Goal: Use online tool/utility: Utilize a website feature to perform a specific function

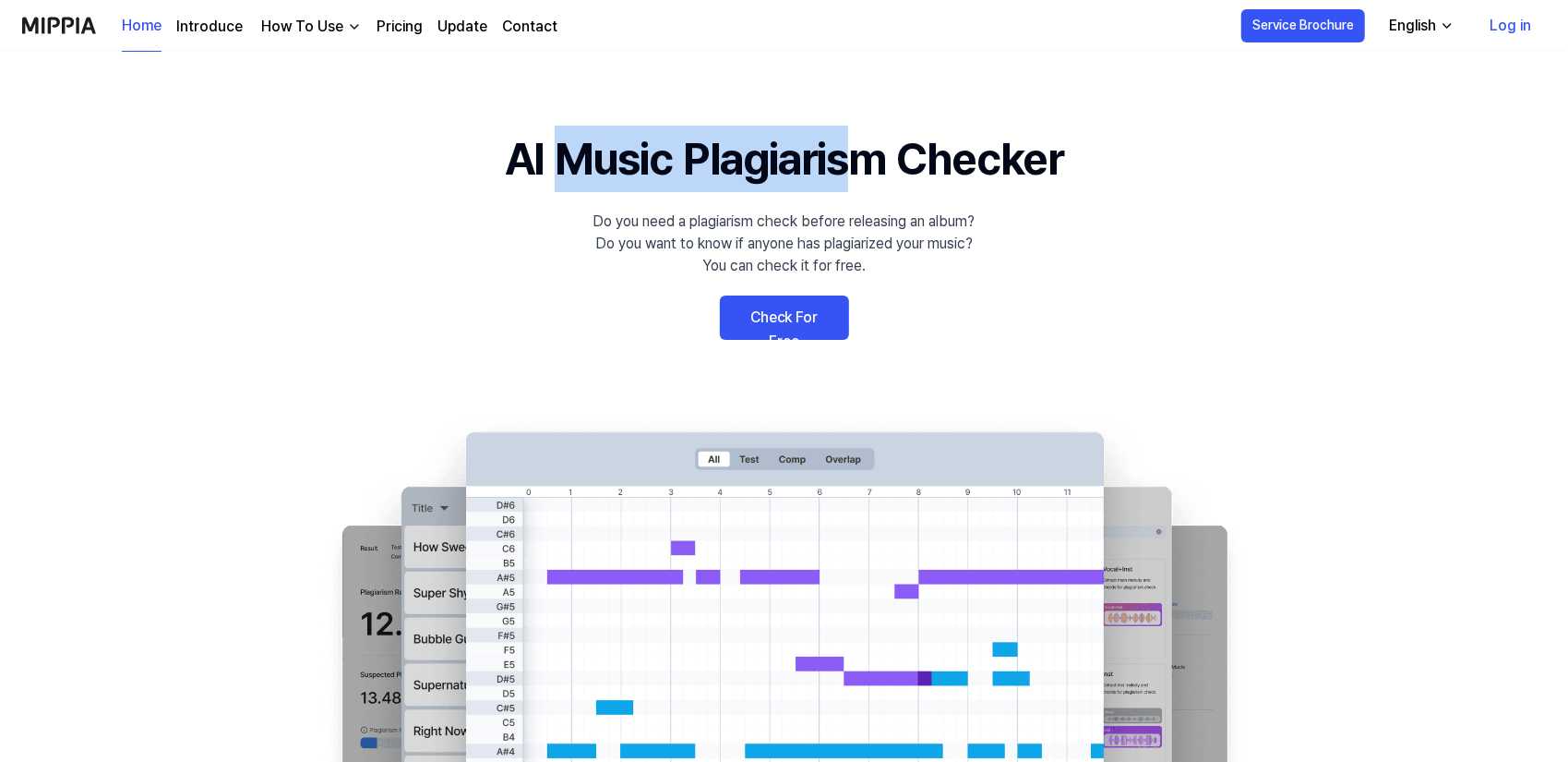
drag, startPoint x: 540, startPoint y: 151, endPoint x: 867, endPoint y: 157, distance: 327.1
click at [867, 157] on h1 "AI Music Plagiarism Checker" at bounding box center [784, 158] width 559 height 67
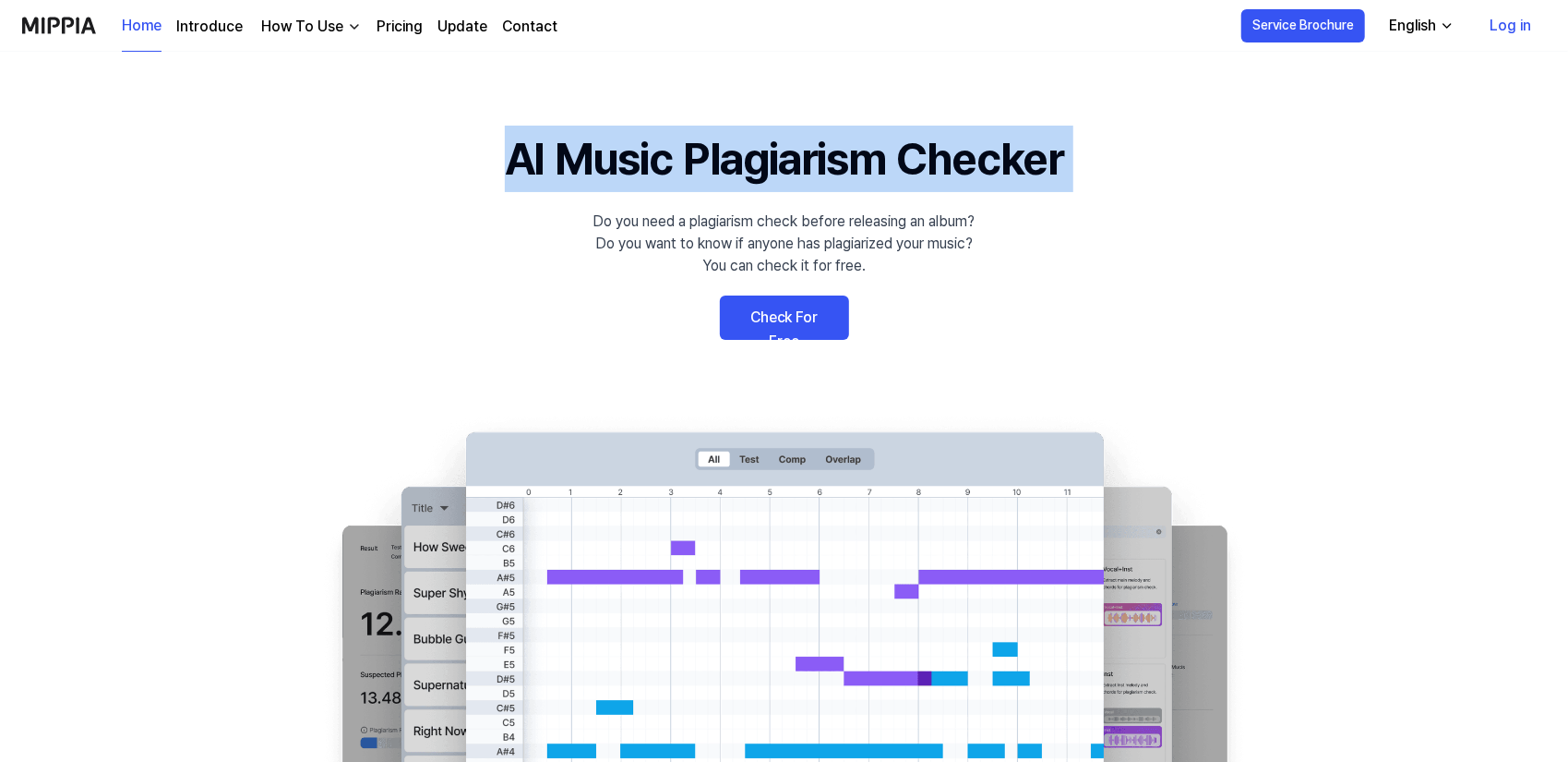
drag, startPoint x: 867, startPoint y: 157, endPoint x: 950, endPoint y: 161, distance: 83.1
click at [868, 157] on h1 "AI Music Plagiarism Checker" at bounding box center [784, 158] width 559 height 67
click at [955, 161] on h1 "AI Music Plagiarism Checker" at bounding box center [784, 158] width 559 height 67
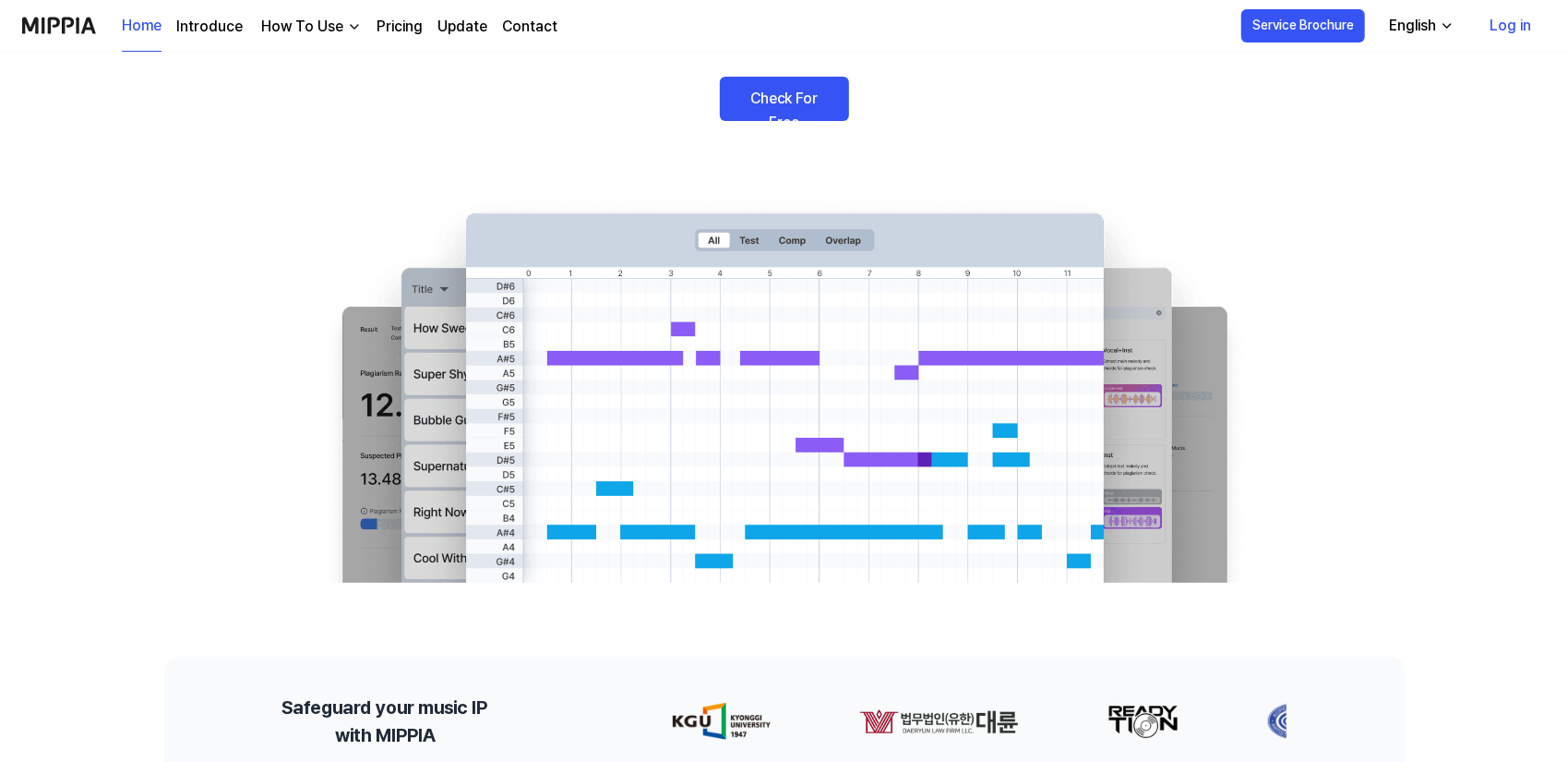
scroll to position [185, 0]
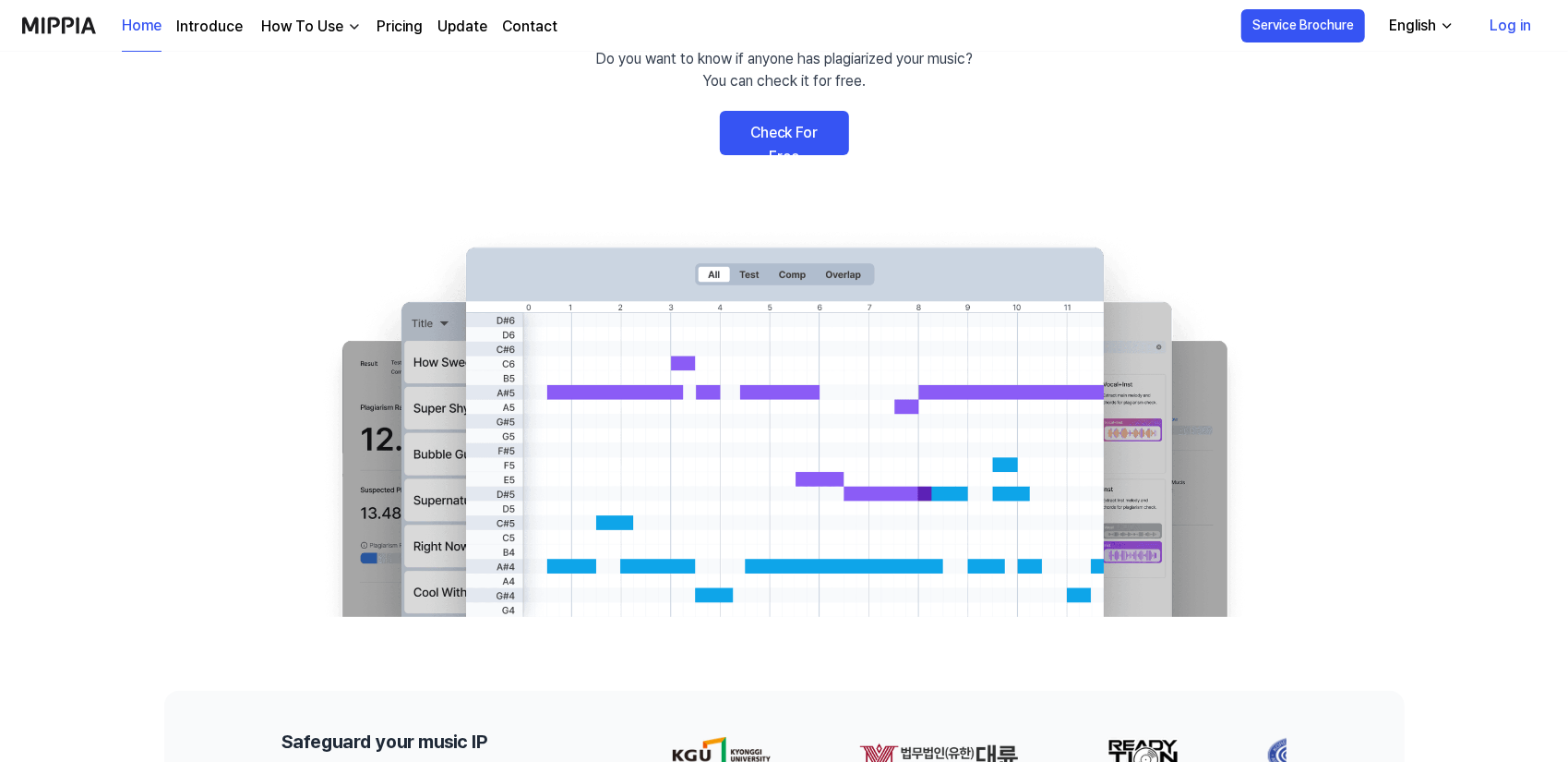
click at [788, 136] on link "Check For Free" at bounding box center [784, 132] width 129 height 44
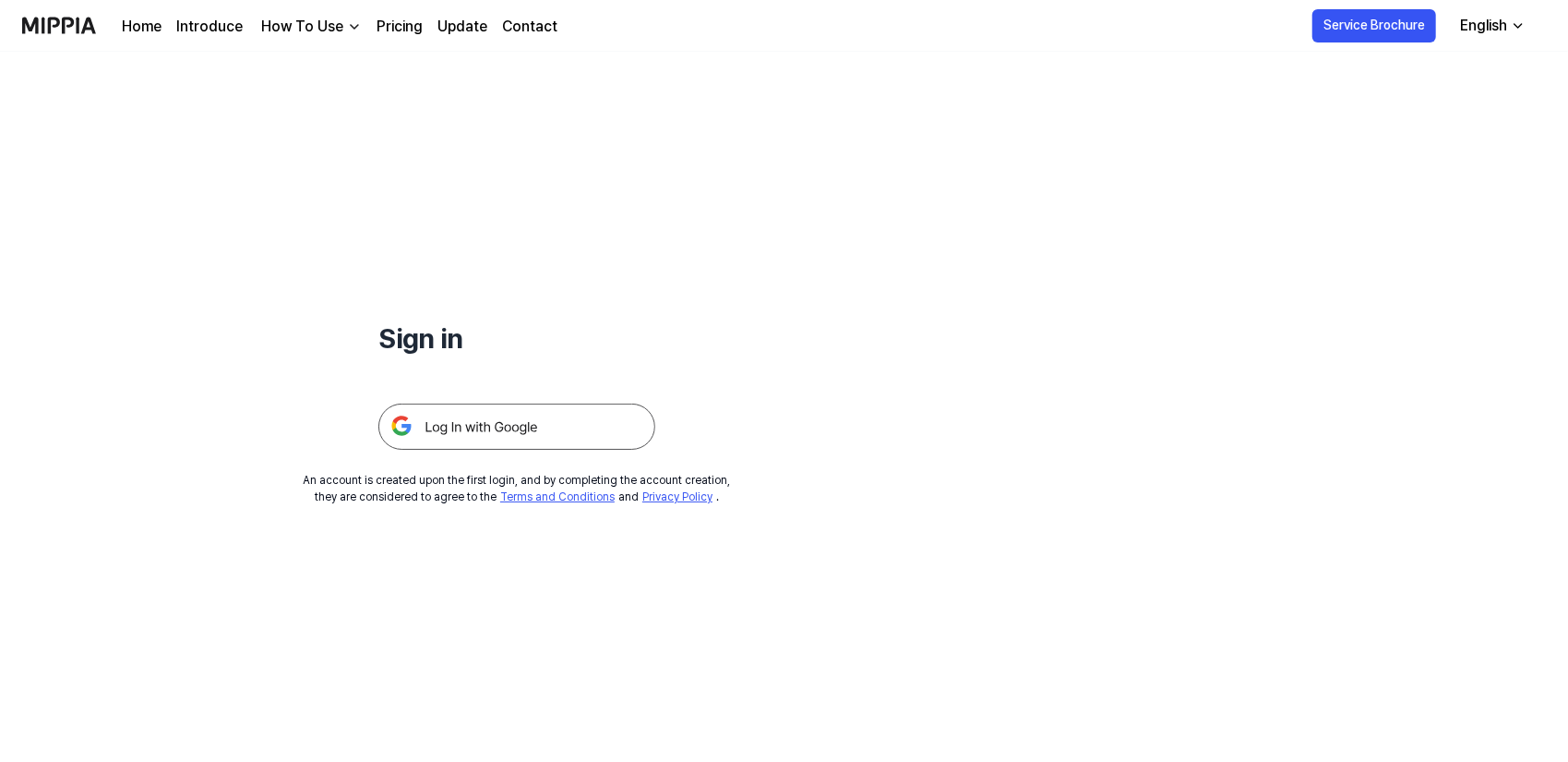
click at [371, 484] on div "An account is created upon the first login, and by completing the account creat…" at bounding box center [516, 488] width 427 height 33
click at [401, 484] on div "An account is created upon the first login, and by completing the account creat…" at bounding box center [516, 488] width 427 height 33
click at [410, 30] on link "Pricing" at bounding box center [399, 26] width 46 height 22
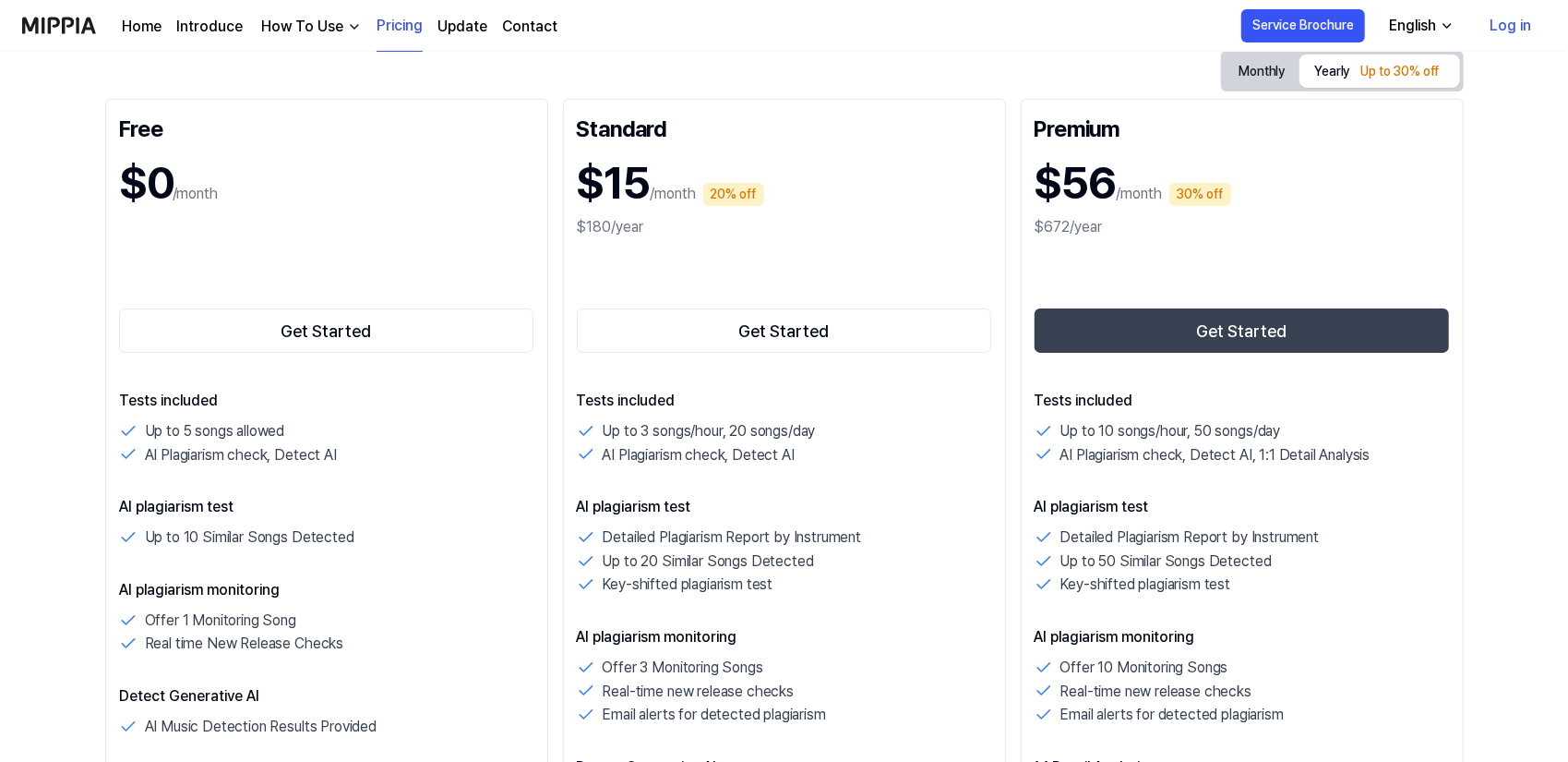
scroll to position [277, 0]
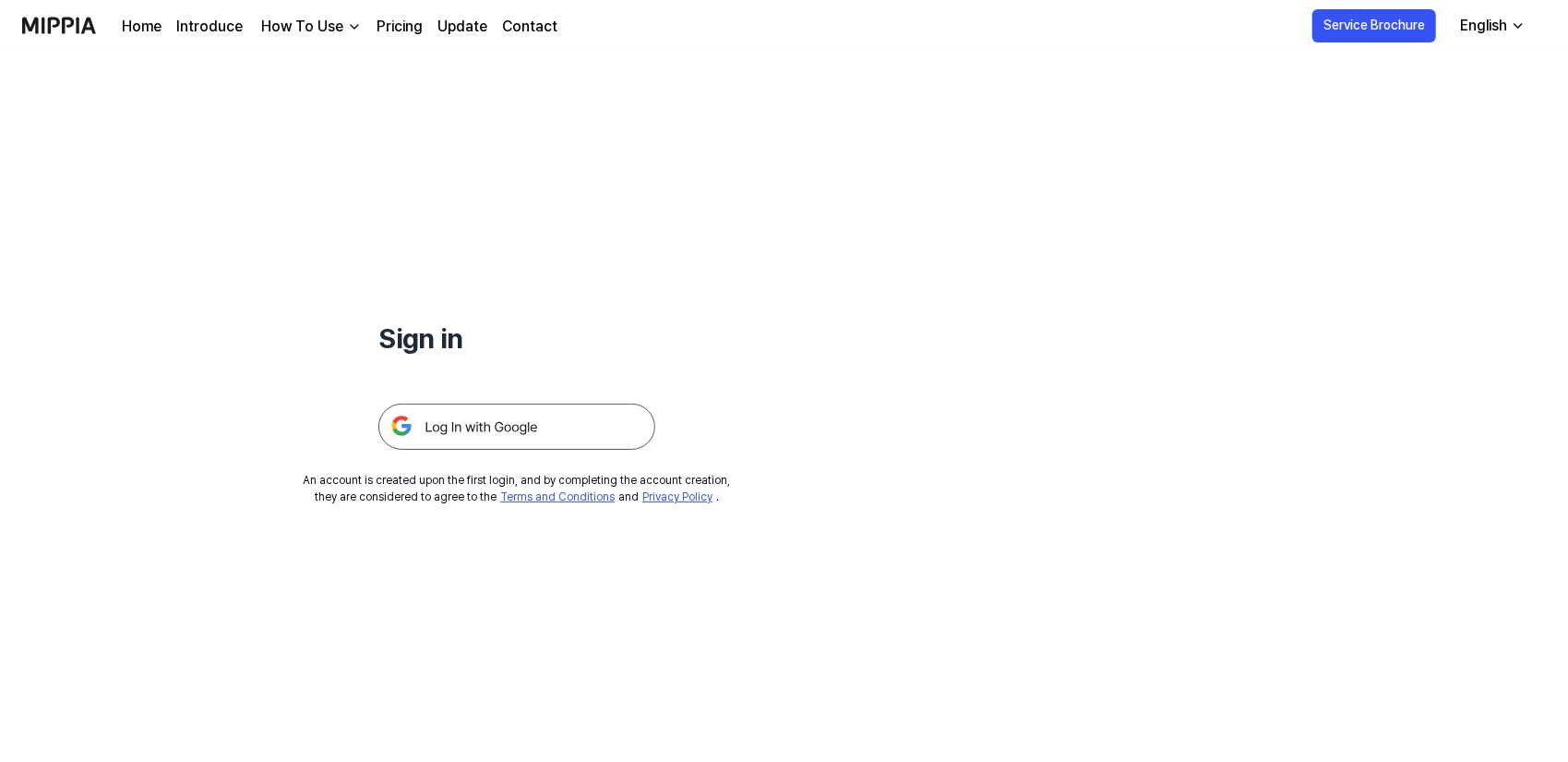
click at [593, 402] on div at bounding box center [516, 404] width 277 height 90
click at [508, 426] on img at bounding box center [516, 426] width 277 height 46
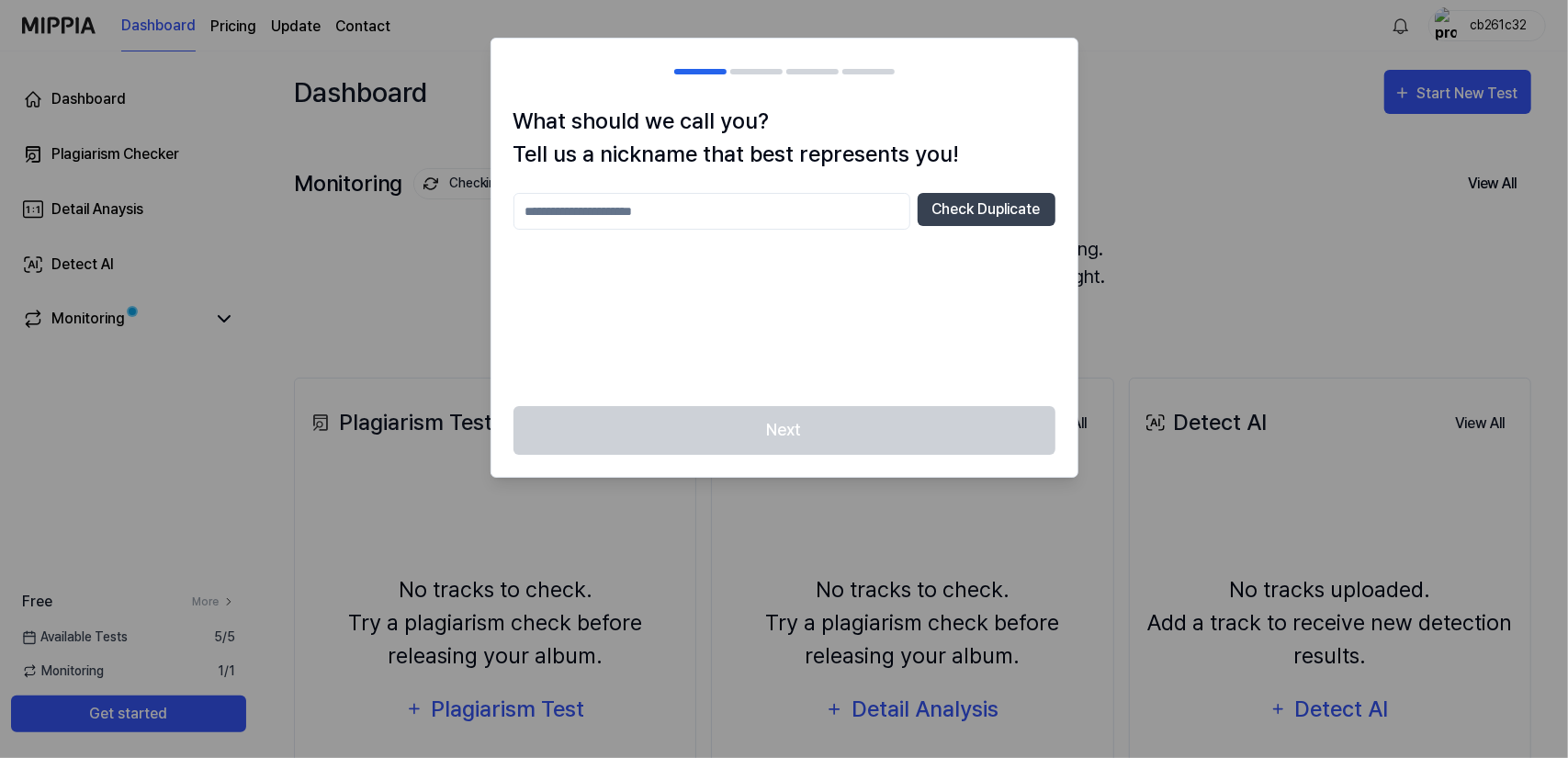
click at [817, 225] on input "text" at bounding box center [712, 211] width 397 height 37
type input "*****"
click at [974, 220] on button "Check Duplicate" at bounding box center [987, 209] width 138 height 33
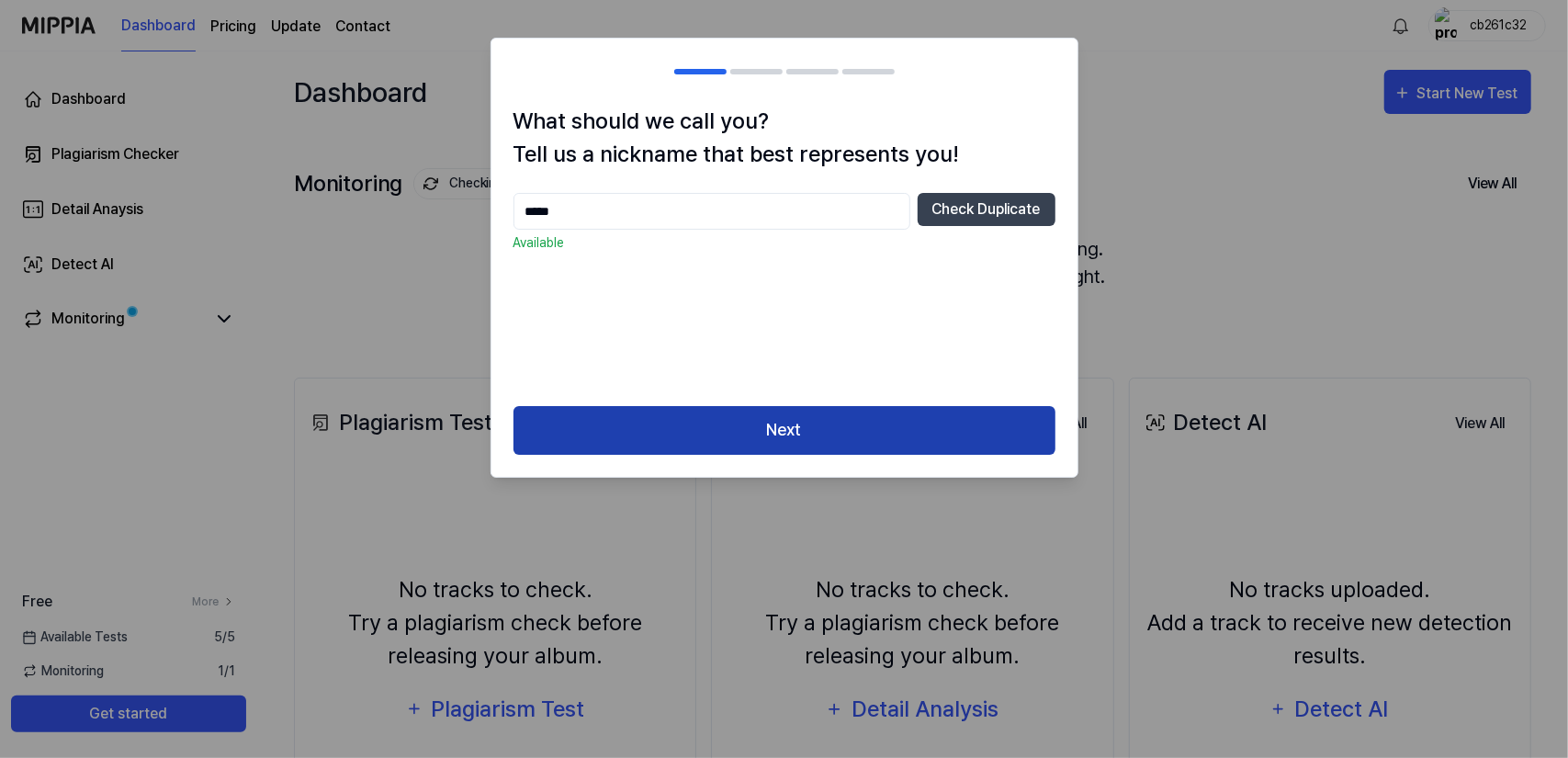
click at [801, 446] on button "Next" at bounding box center [784, 430] width 542 height 49
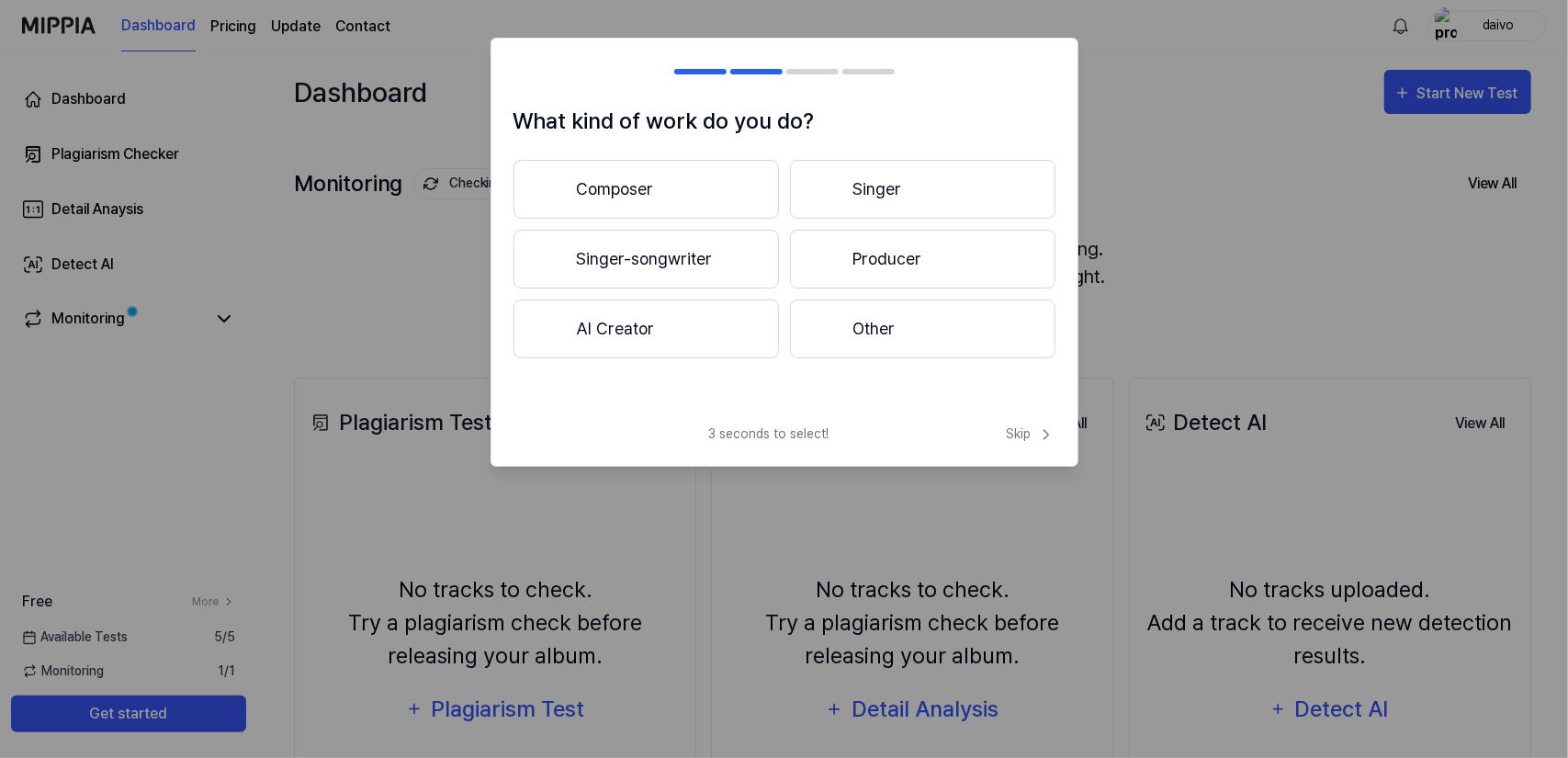
click at [885, 188] on button "Singer" at bounding box center [923, 189] width 266 height 58
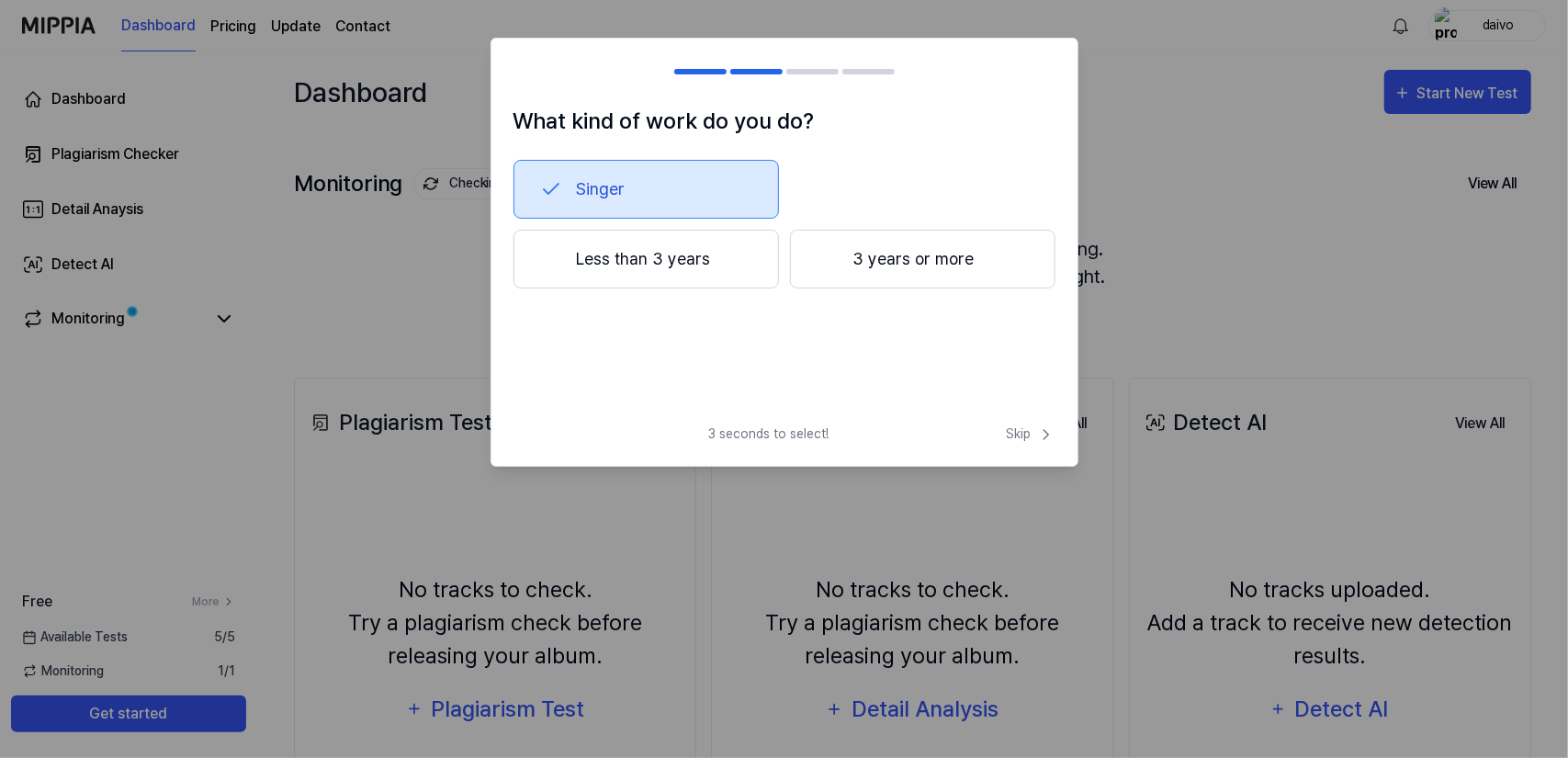
click at [972, 248] on button "3 years or more" at bounding box center [923, 259] width 266 height 58
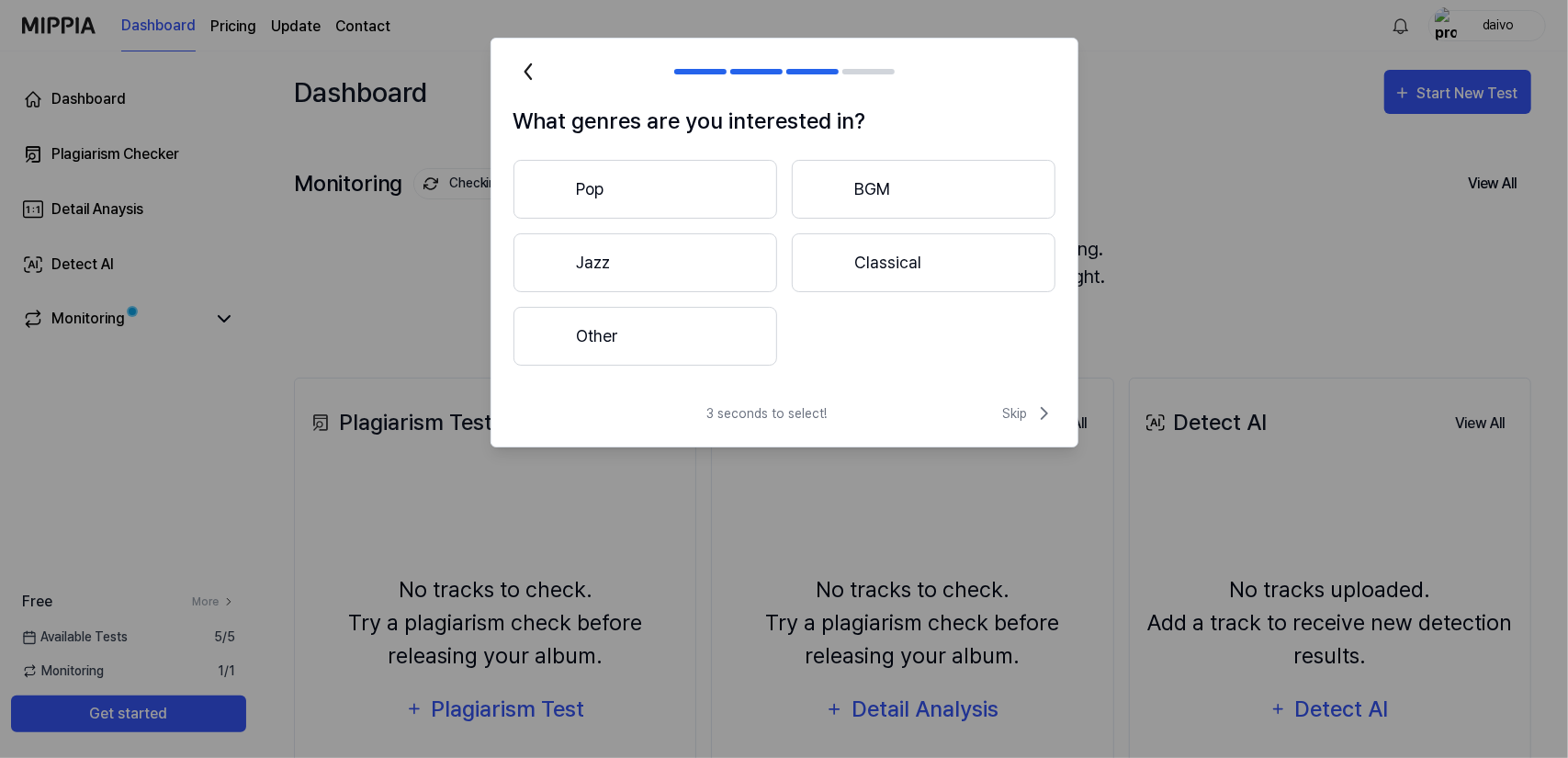
click at [658, 314] on button "Other" at bounding box center [645, 336] width 264 height 58
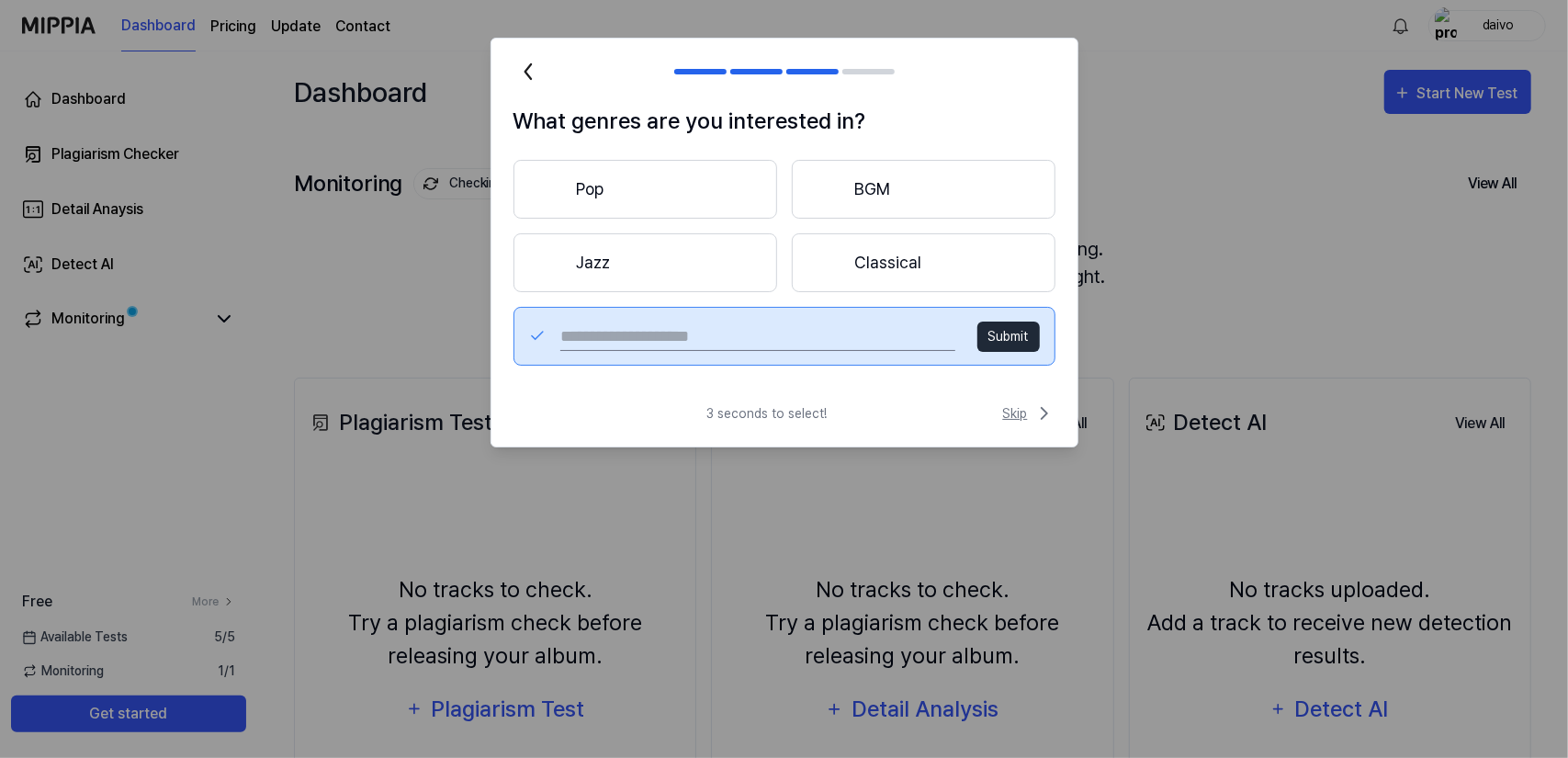
click at [1009, 412] on span "Skip" at bounding box center [1030, 413] width 53 height 22
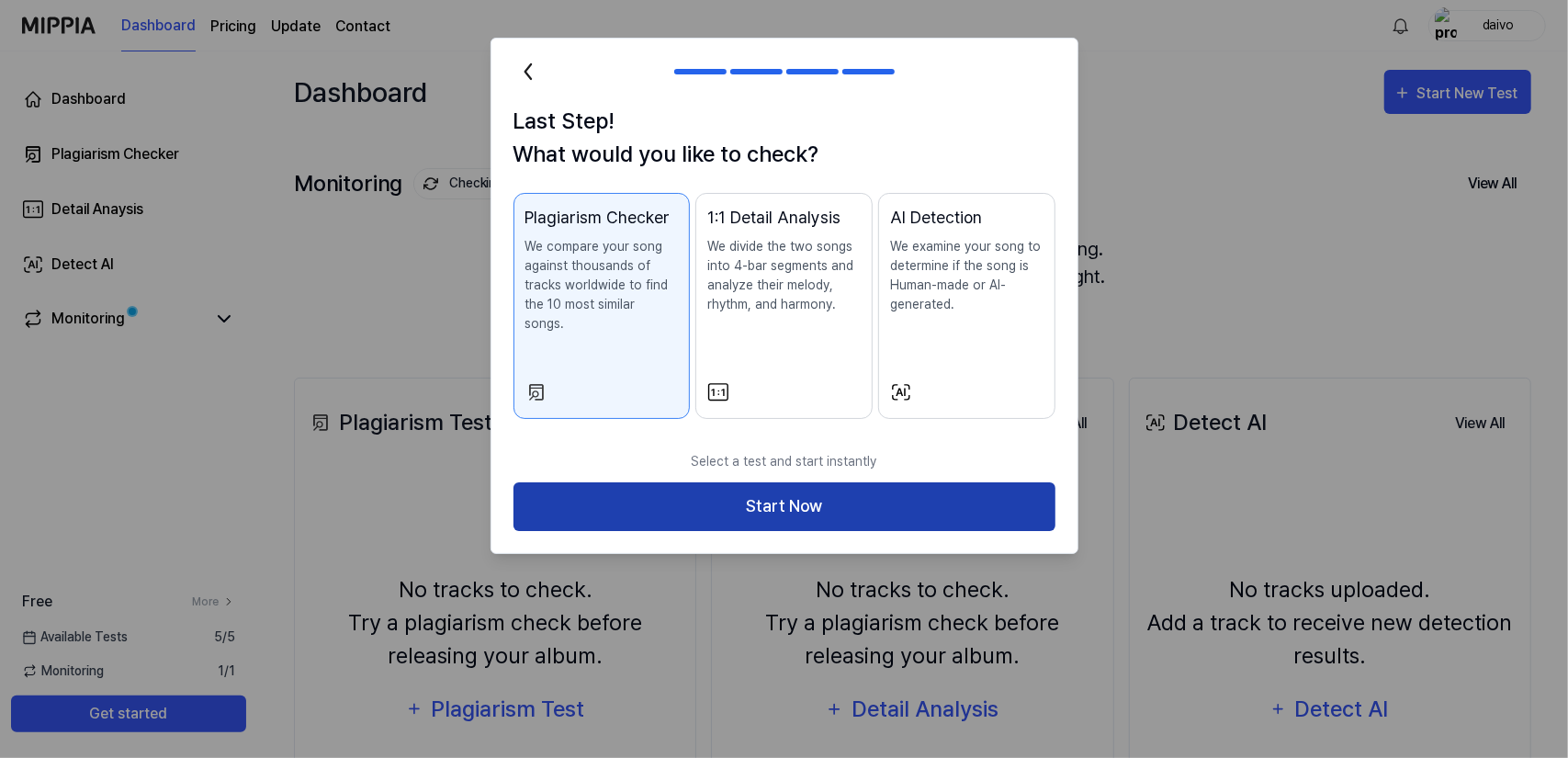
click at [862, 482] on button "Start Now" at bounding box center [784, 506] width 542 height 49
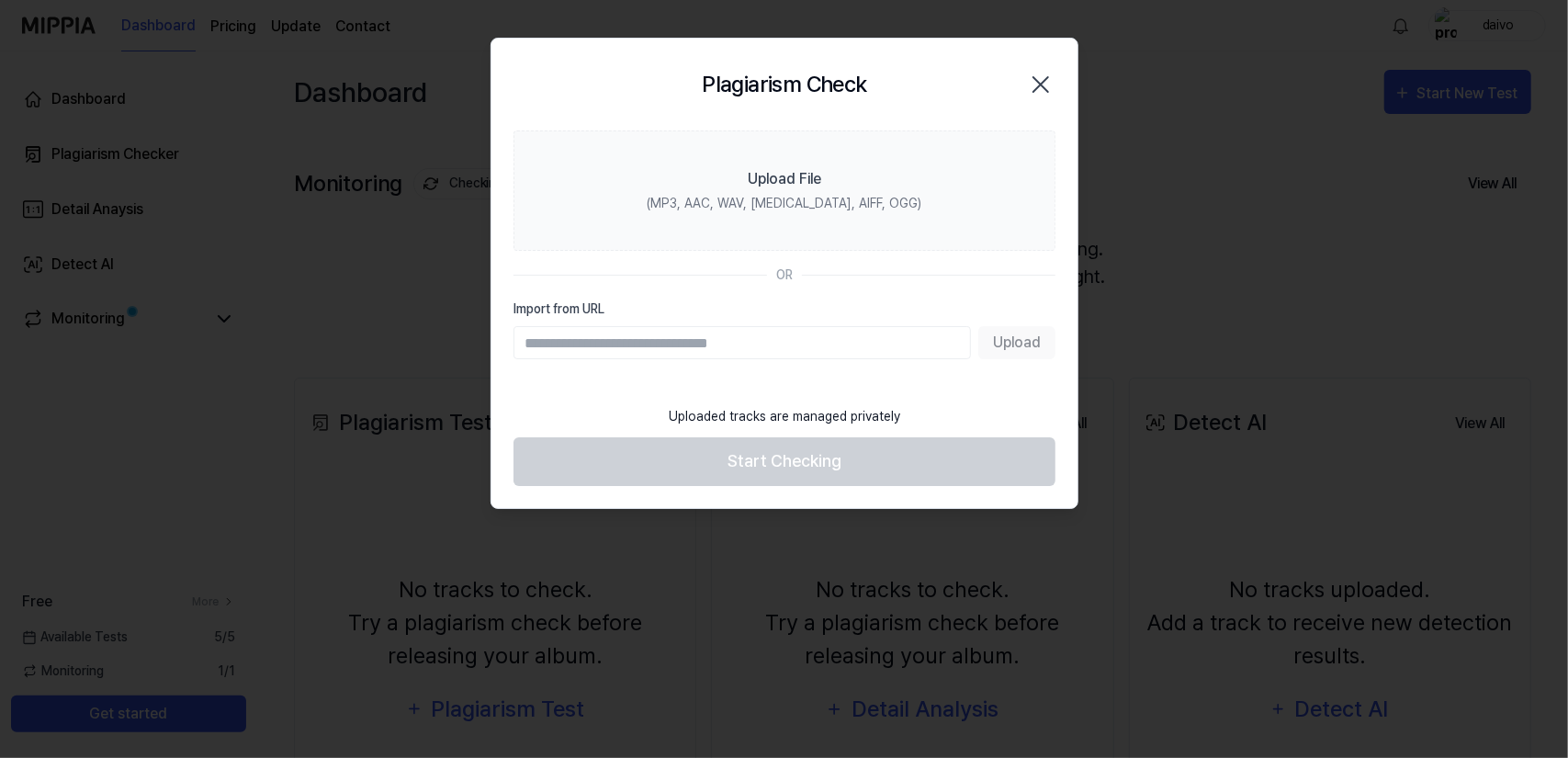
click at [1046, 94] on icon "button" at bounding box center [1040, 85] width 29 height 29
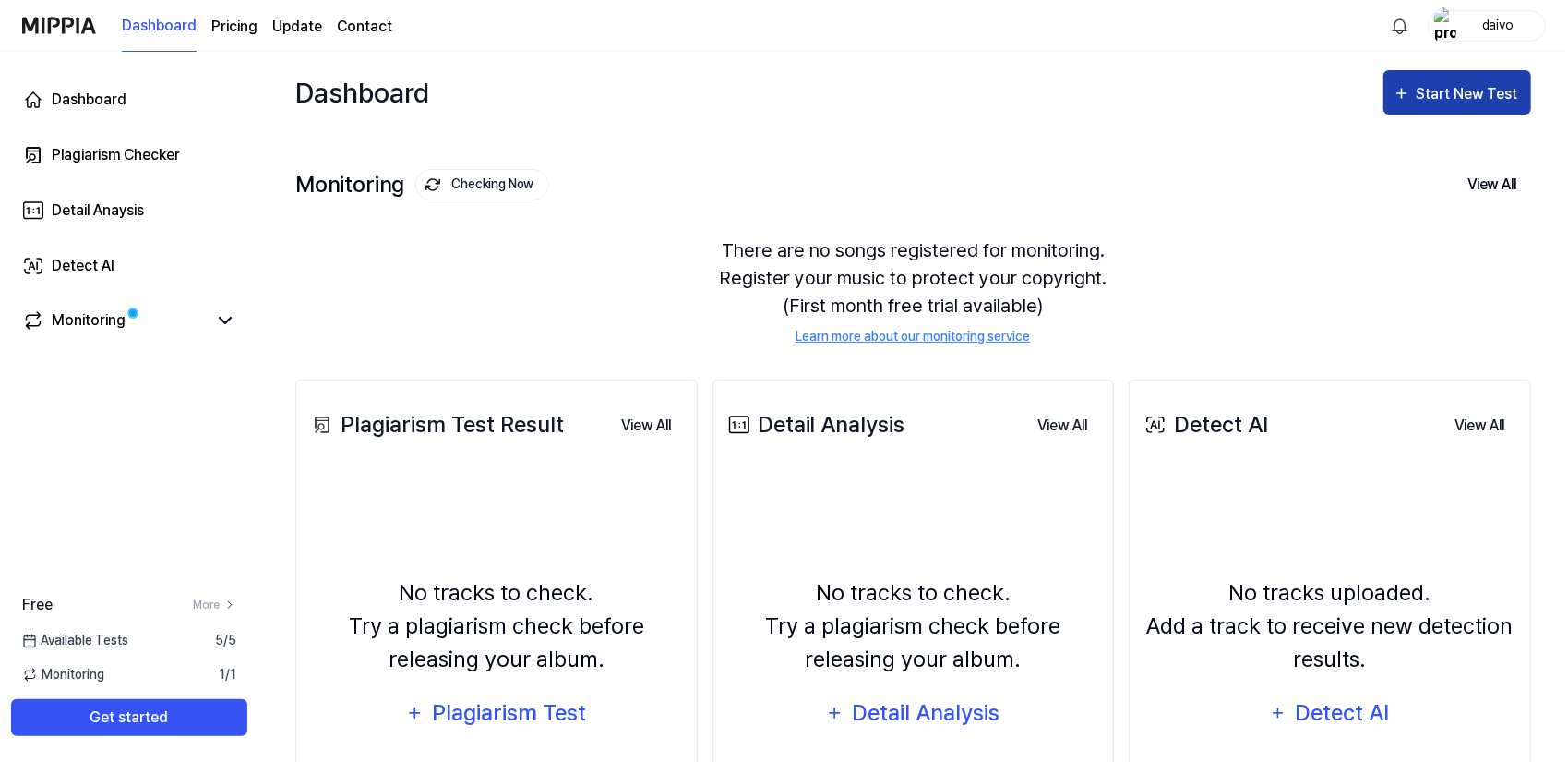
click at [1455, 106] on button "Start New Test" at bounding box center [1457, 92] width 148 height 44
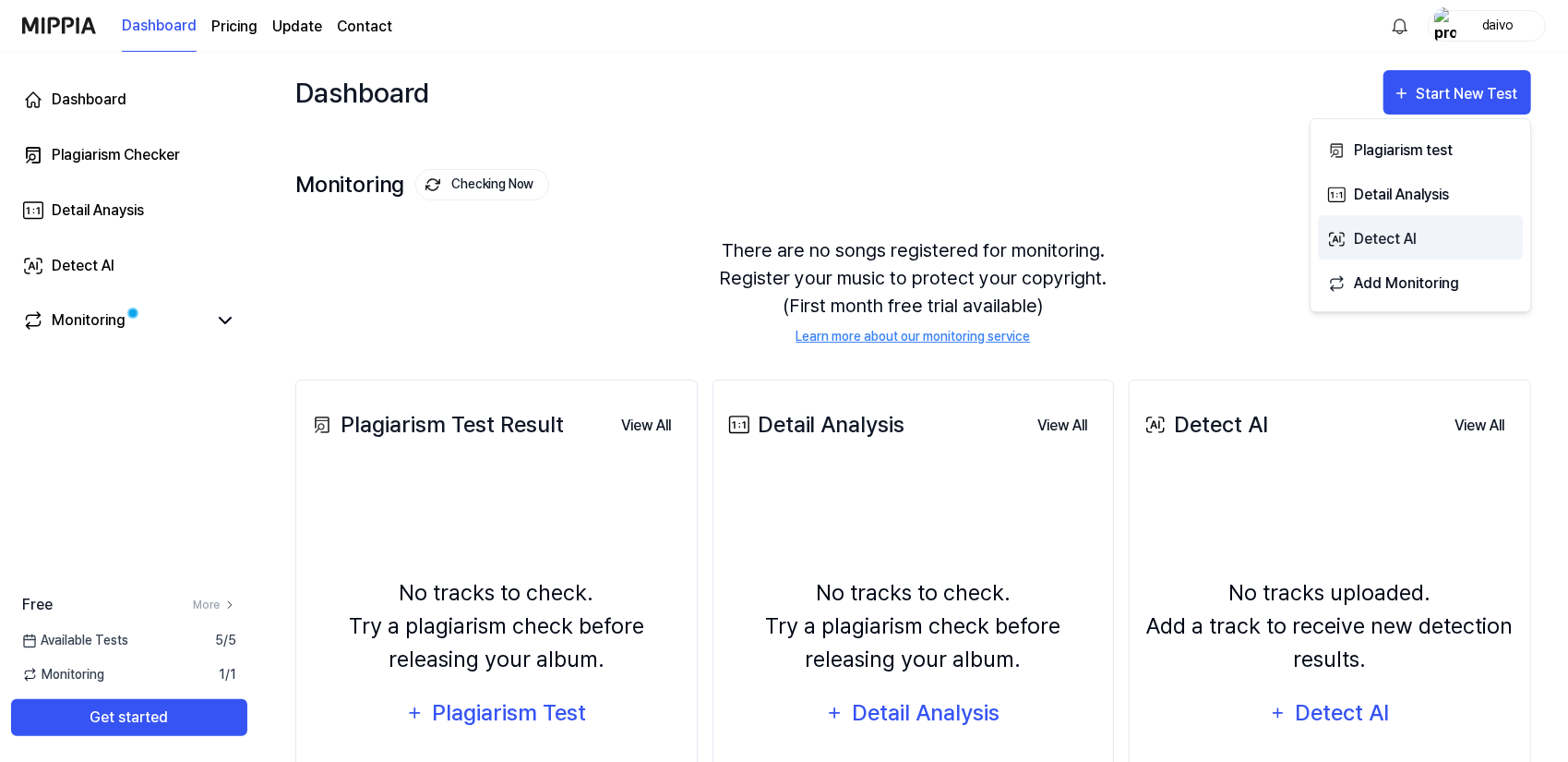
click at [1454, 237] on div "Detect AI" at bounding box center [1434, 239] width 160 height 24
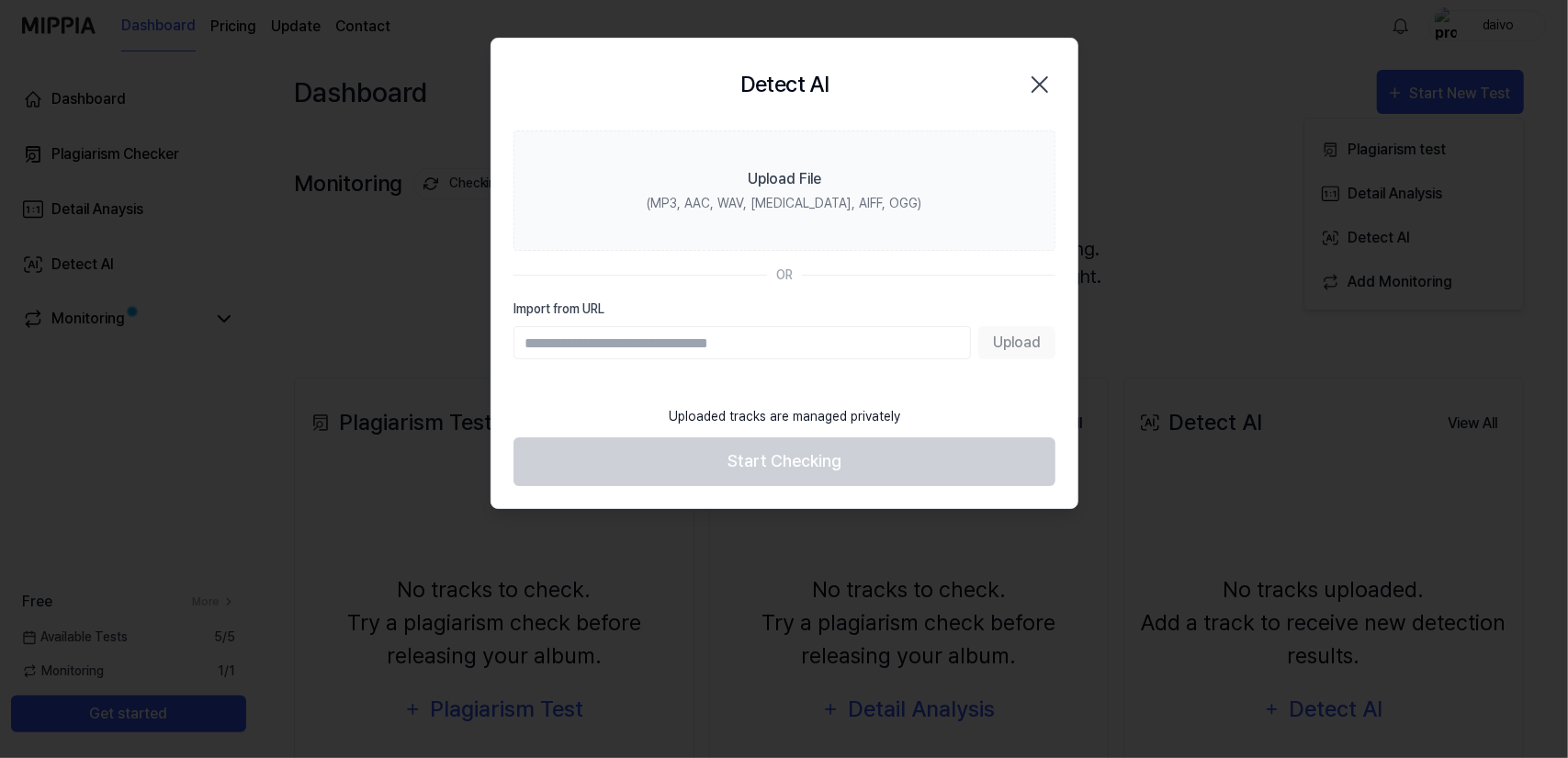
click at [614, 341] on input "Import from URL" at bounding box center [743, 343] width 457 height 33
click at [716, 280] on div "OR" at bounding box center [784, 275] width 542 height 19
click at [610, 350] on input "Import from URL" at bounding box center [743, 343] width 457 height 33
paste input "**********"
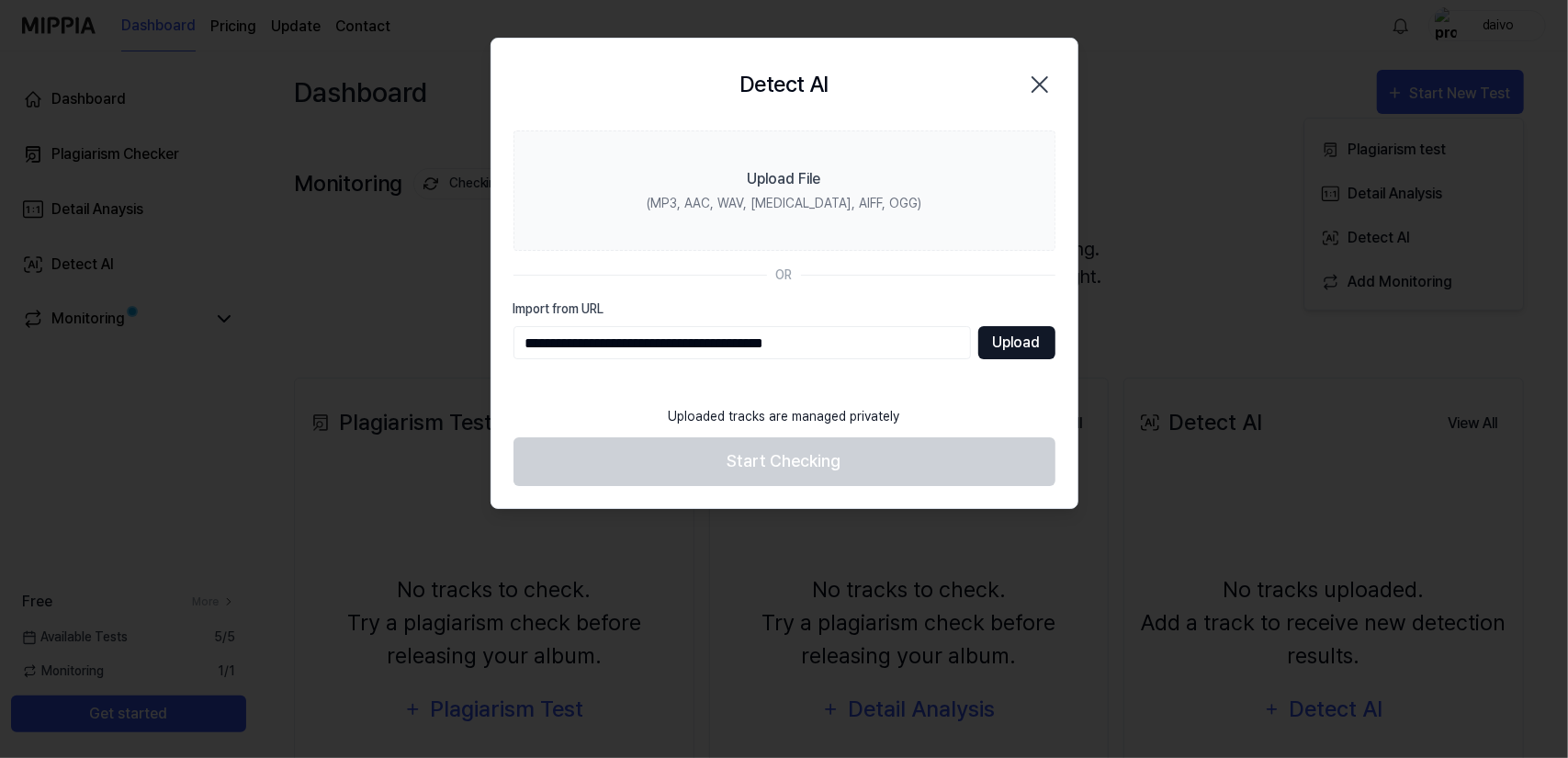
type input "**********"
click at [986, 355] on button "Upload" at bounding box center [1016, 343] width 77 height 33
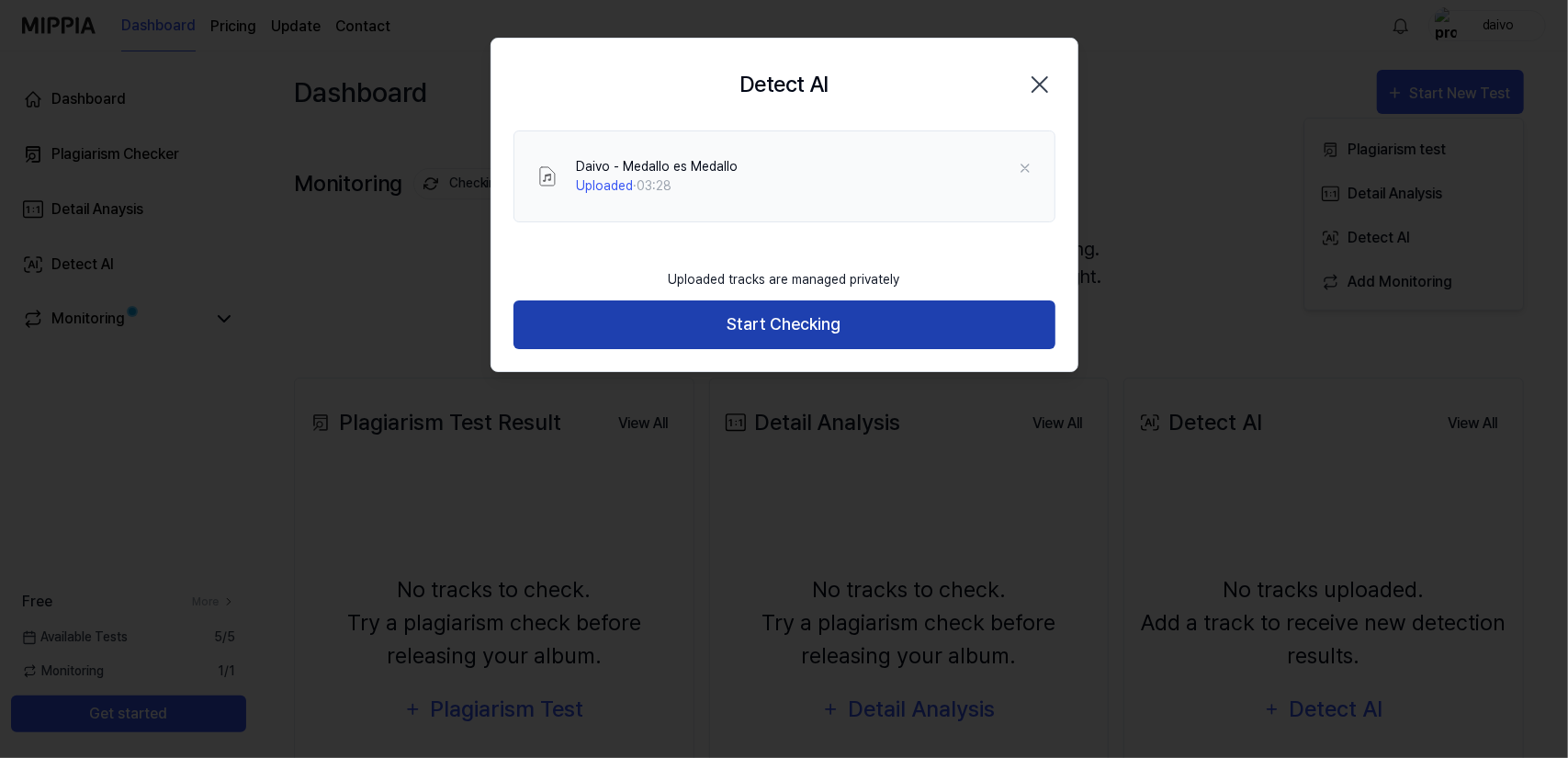
click at [781, 334] on button "Start Checking" at bounding box center [784, 325] width 542 height 49
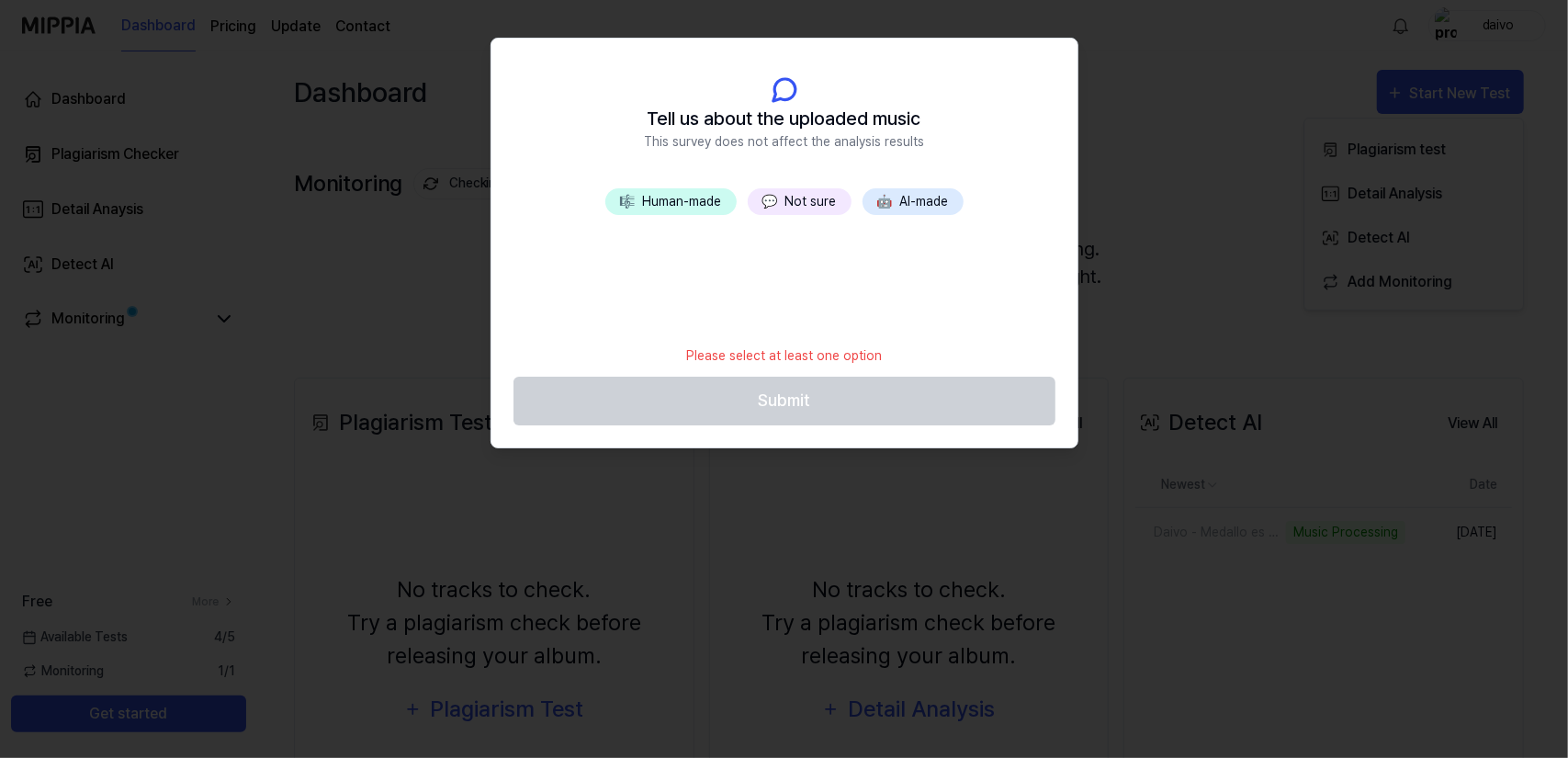
click at [818, 203] on button "💬 Not sure" at bounding box center [799, 200] width 104 height 26
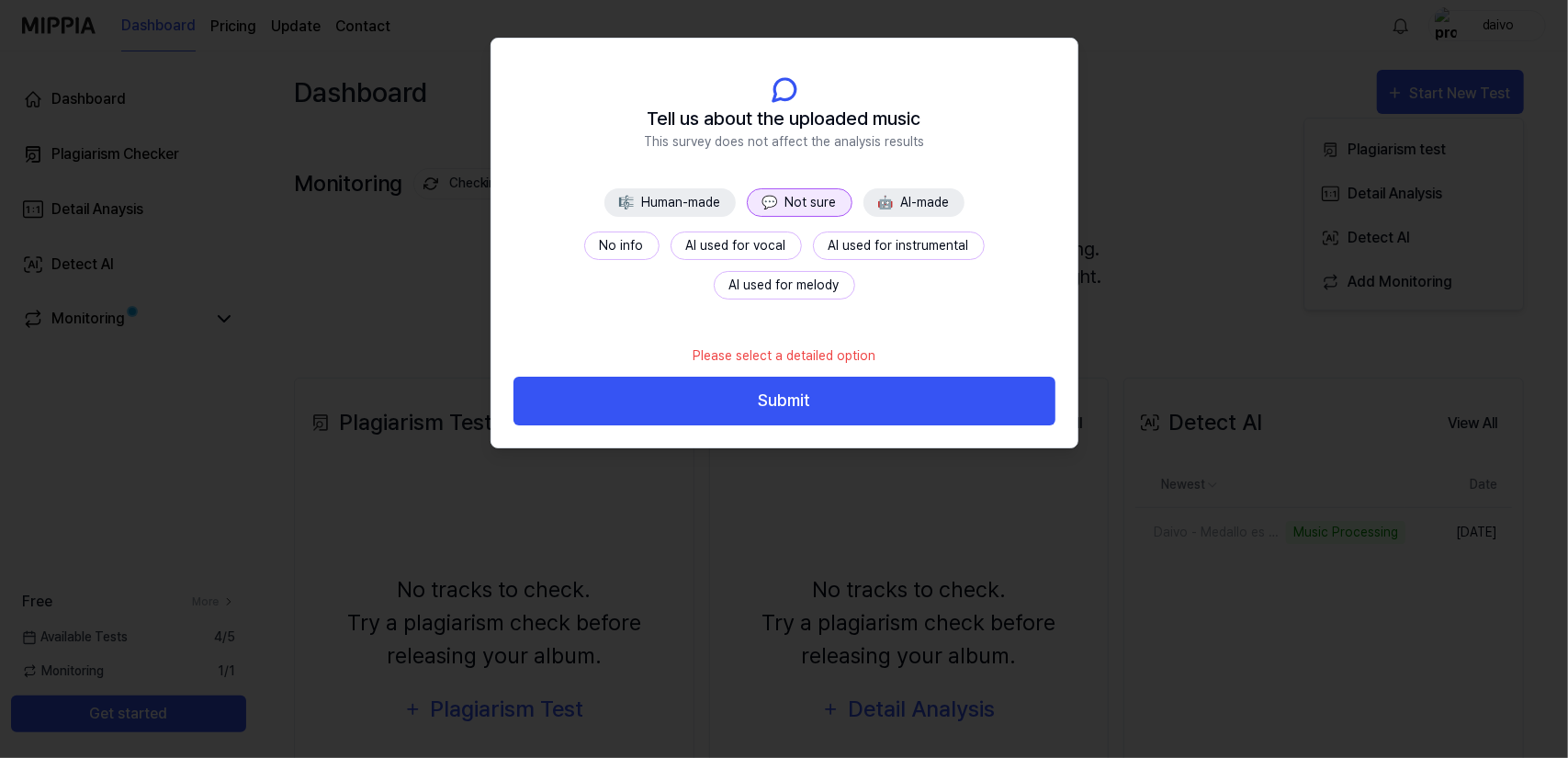
click at [584, 253] on button "No info" at bounding box center [621, 245] width 75 height 28
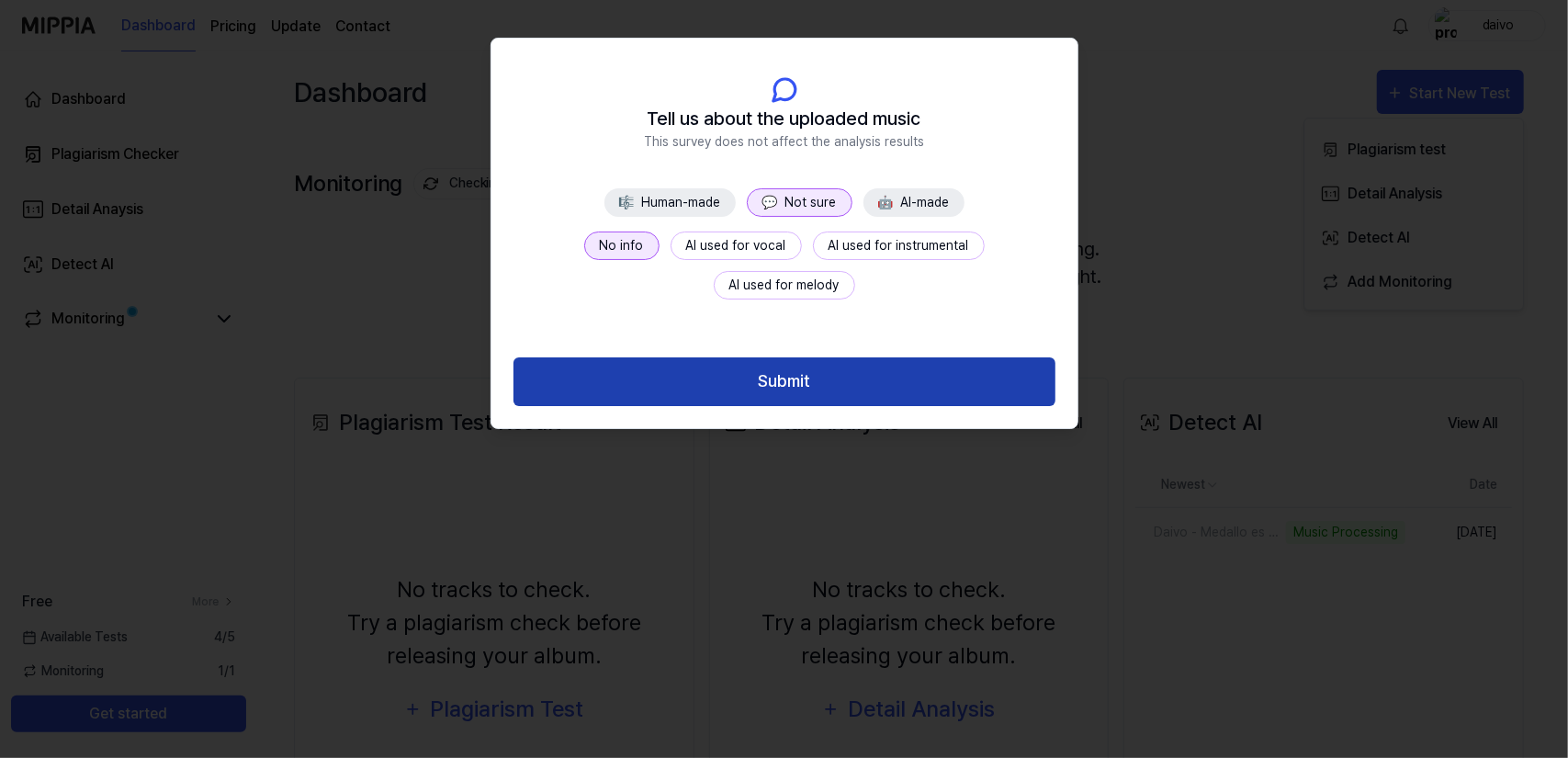
click at [824, 392] on button "Submit" at bounding box center [784, 381] width 542 height 49
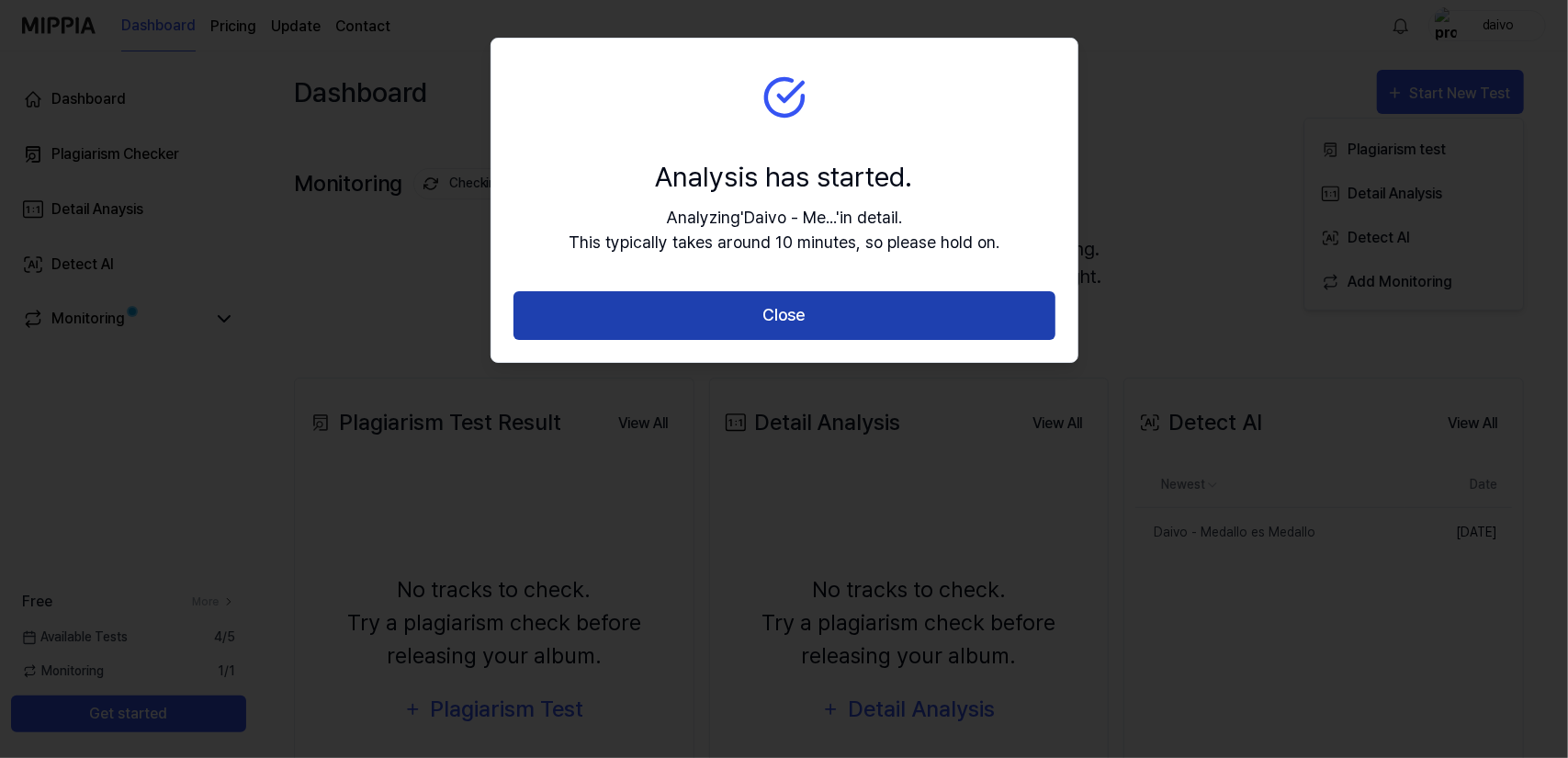
click at [789, 315] on button "Close" at bounding box center [784, 315] width 542 height 49
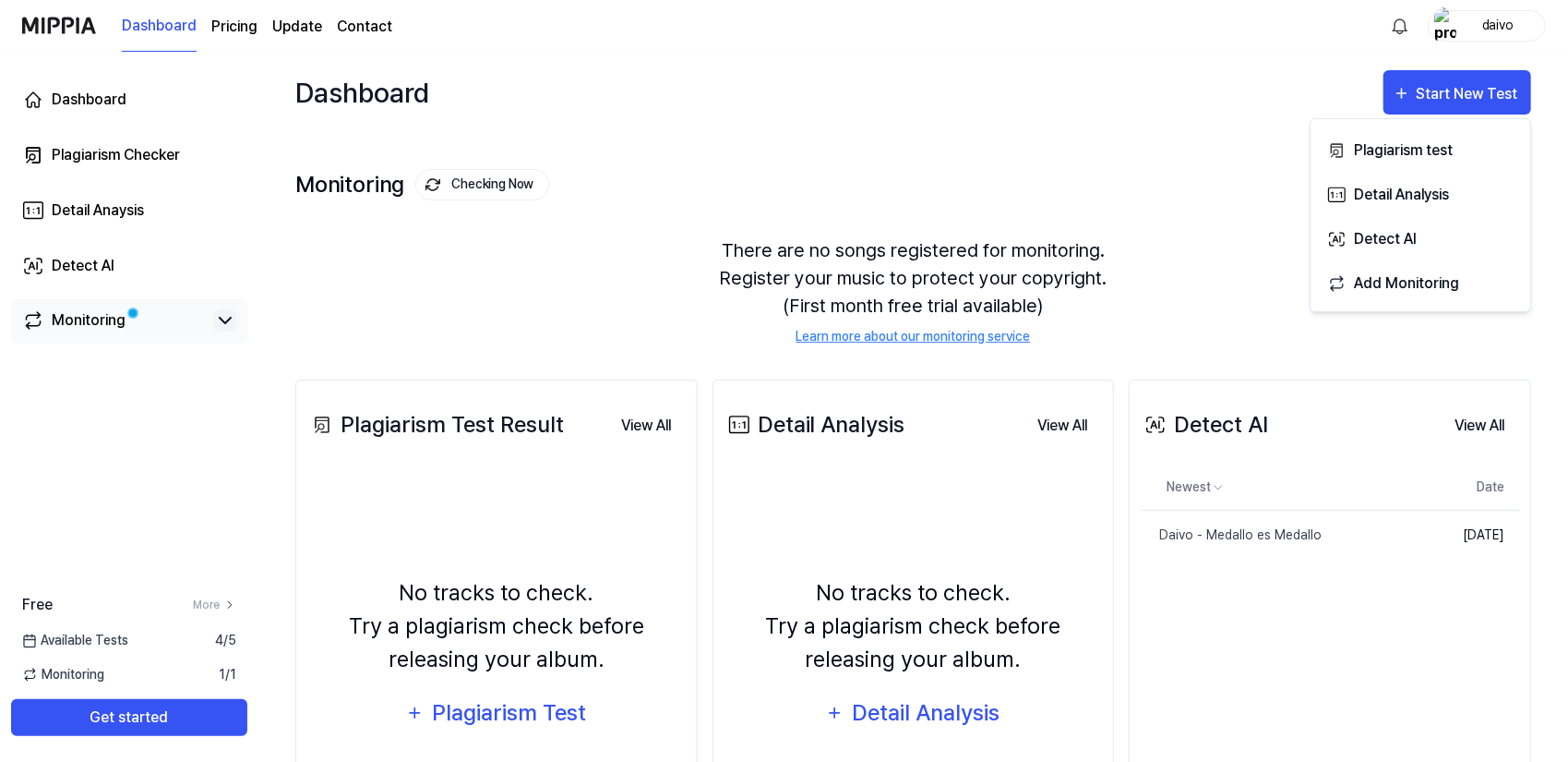
click at [219, 313] on icon at bounding box center [225, 320] width 22 height 22
click at [225, 319] on icon at bounding box center [225, 321] width 11 height 6
click at [225, 319] on icon at bounding box center [225, 320] width 22 height 22
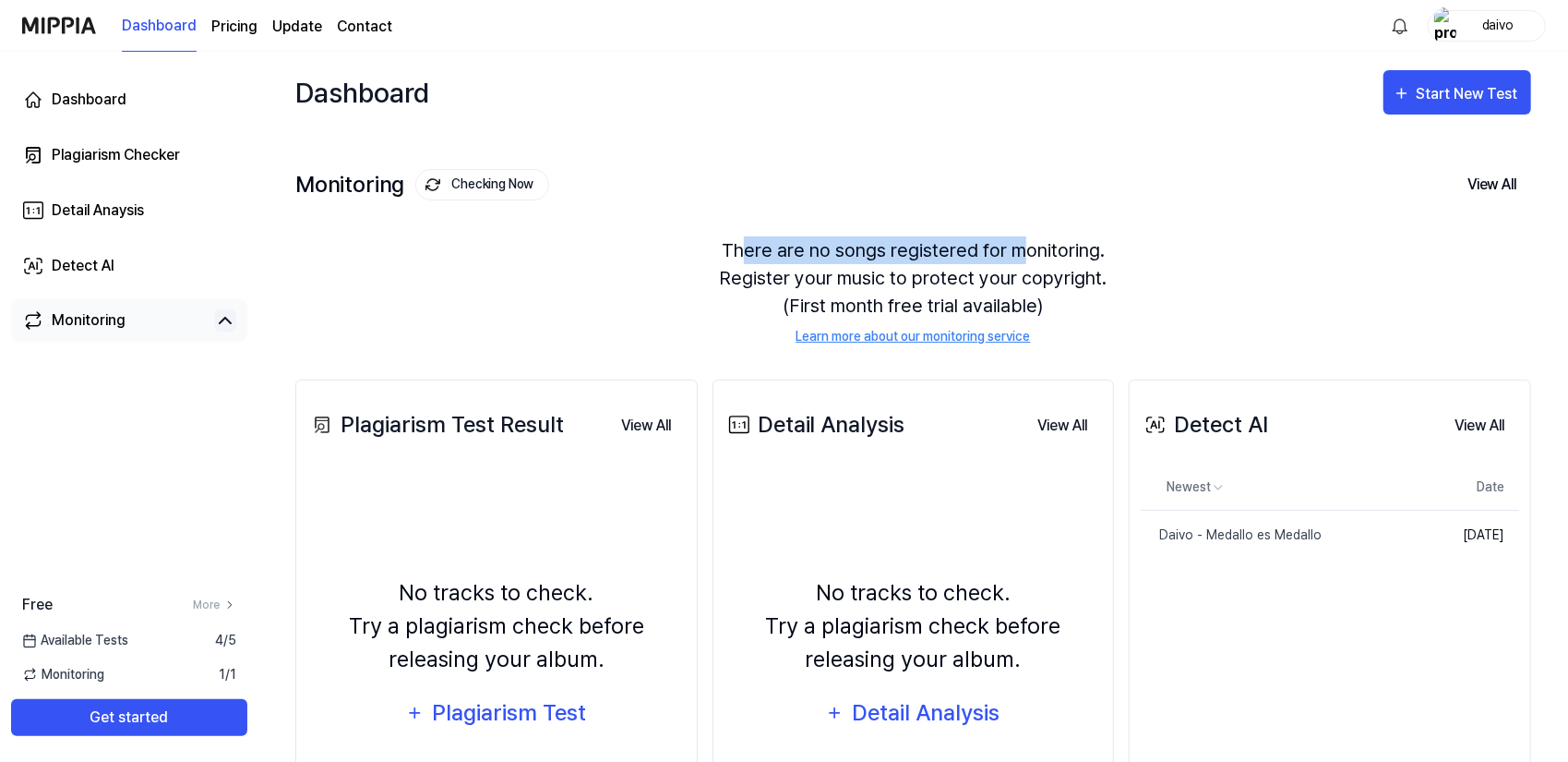
drag, startPoint x: 744, startPoint y: 240, endPoint x: 1021, endPoint y: 250, distance: 277.2
click at [1021, 250] on div "There are no songs registered for monitoring. Register your music to protect yo…" at bounding box center [914, 291] width 1236 height 155
click at [1088, 250] on div "There are no songs registered for monitoring. Register your music to protect yo…" at bounding box center [914, 291] width 1236 height 155
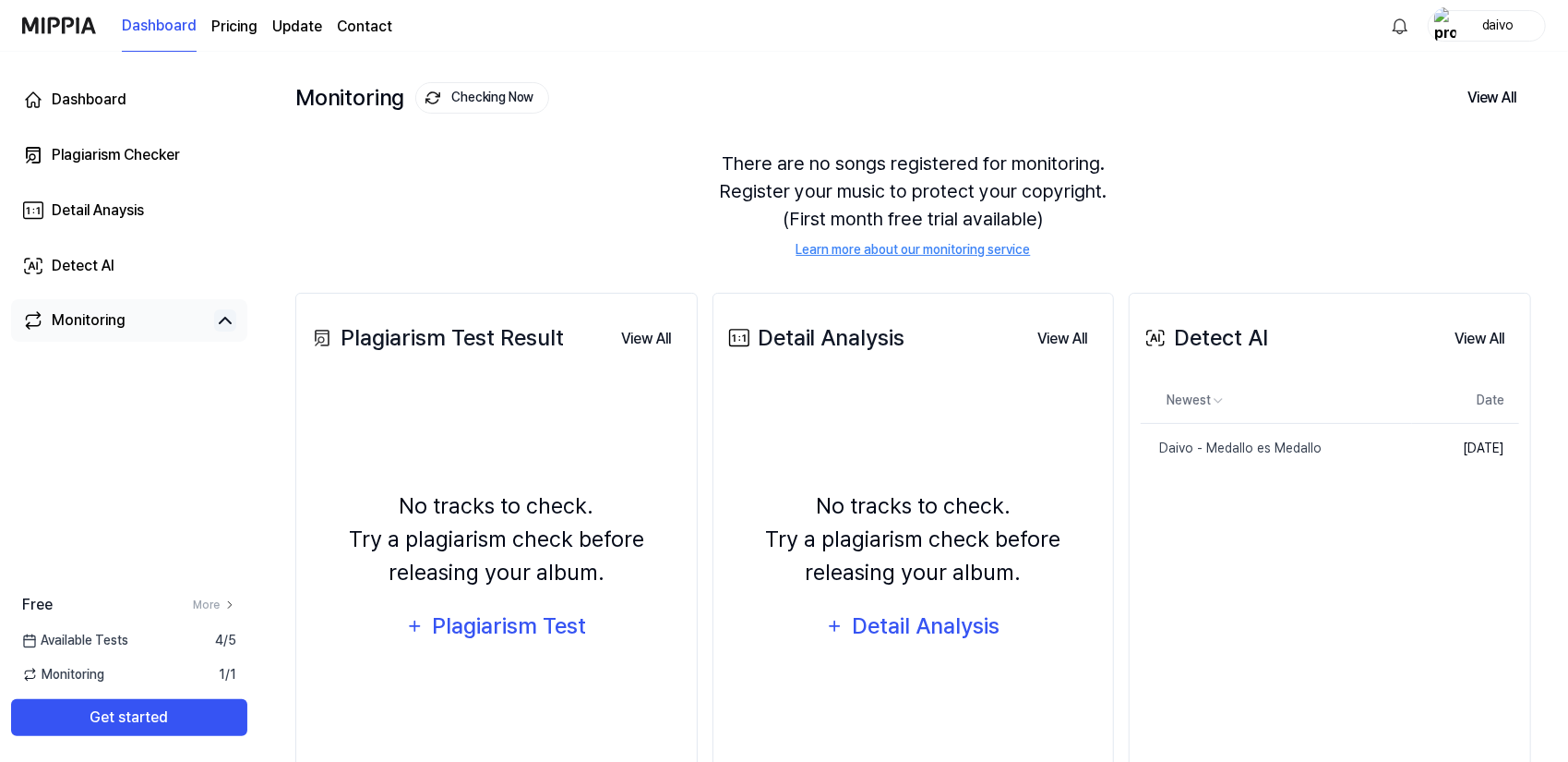
scroll to position [92, 0]
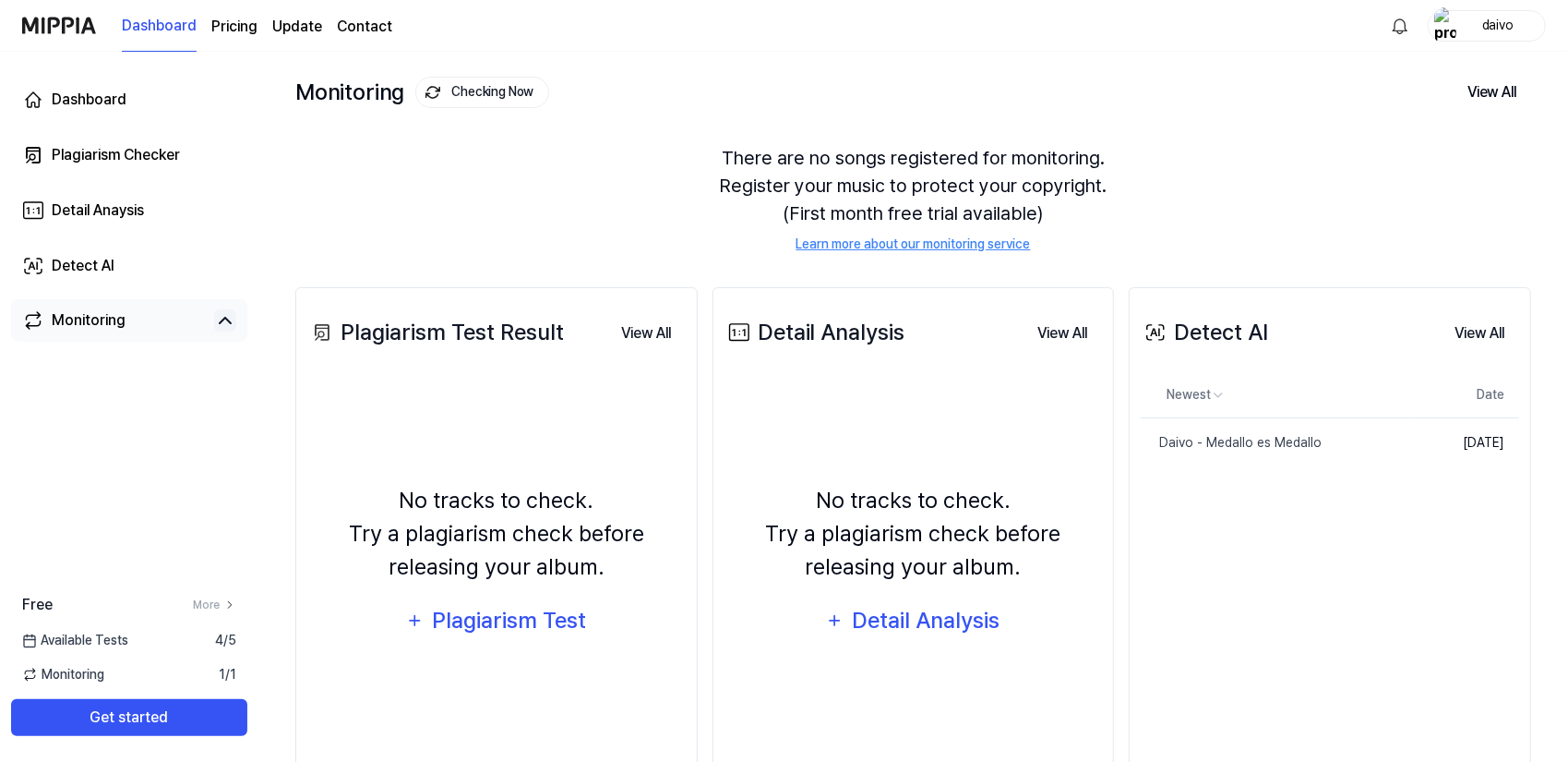
click at [988, 163] on div "There are no songs registered for monitoring. Register your music to protect yo…" at bounding box center [914, 200] width 1236 height 155
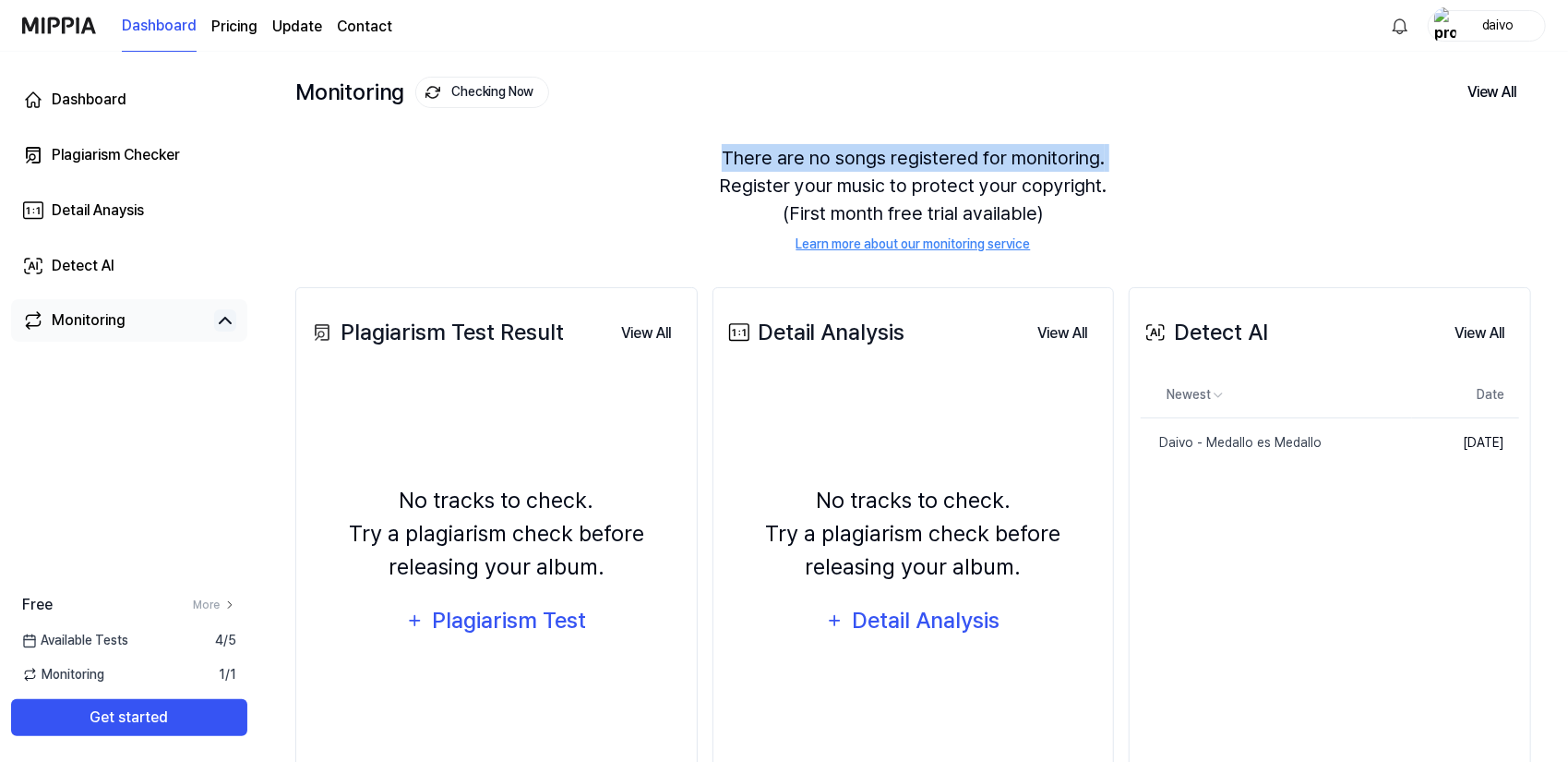
click at [988, 162] on div "There are no songs registered for monitoring. Register your music to protect yo…" at bounding box center [914, 200] width 1236 height 155
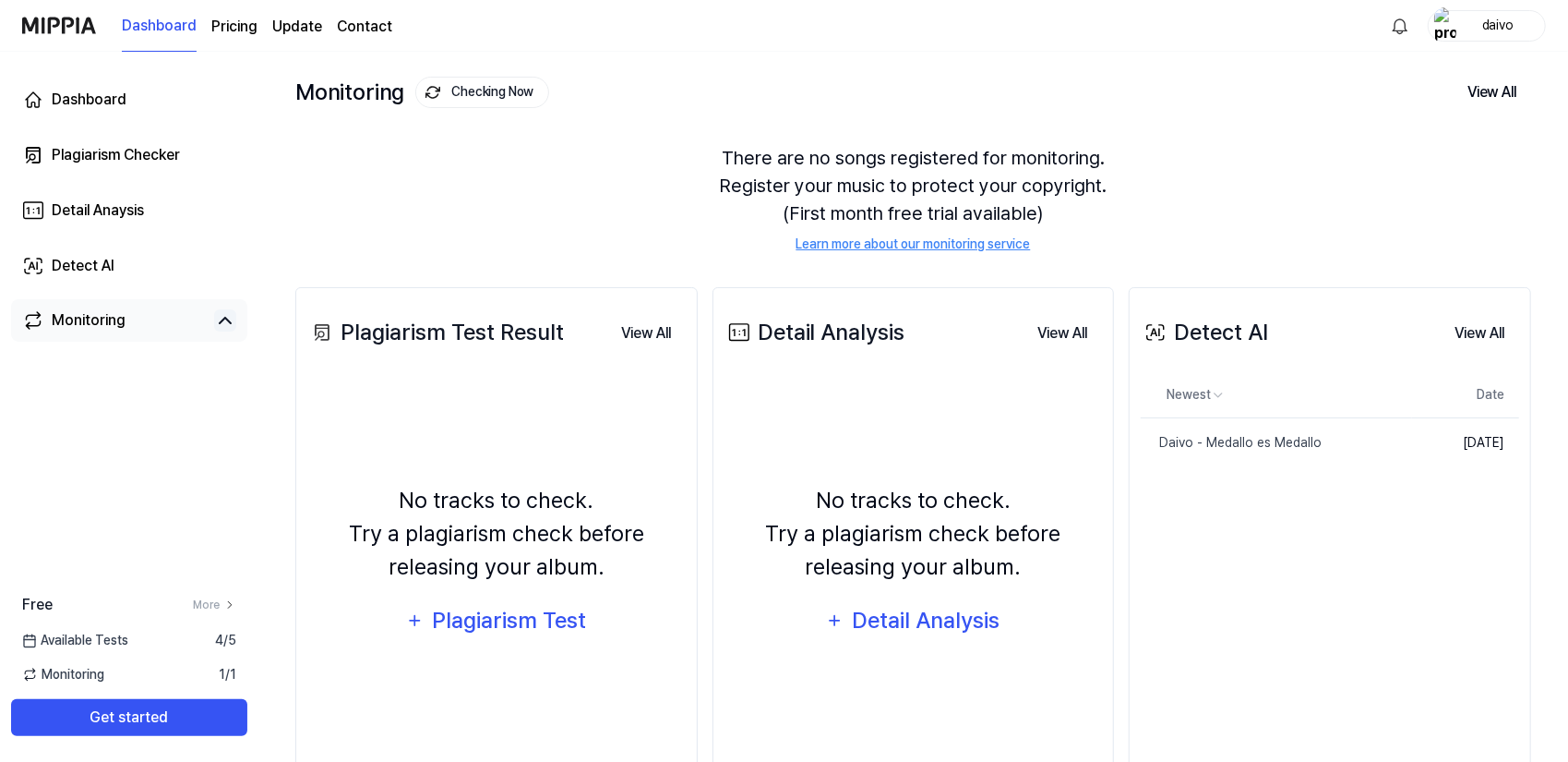
click at [976, 187] on div "There are no songs registered for monitoring. Register your music to protect yo…" at bounding box center [914, 200] width 1236 height 155
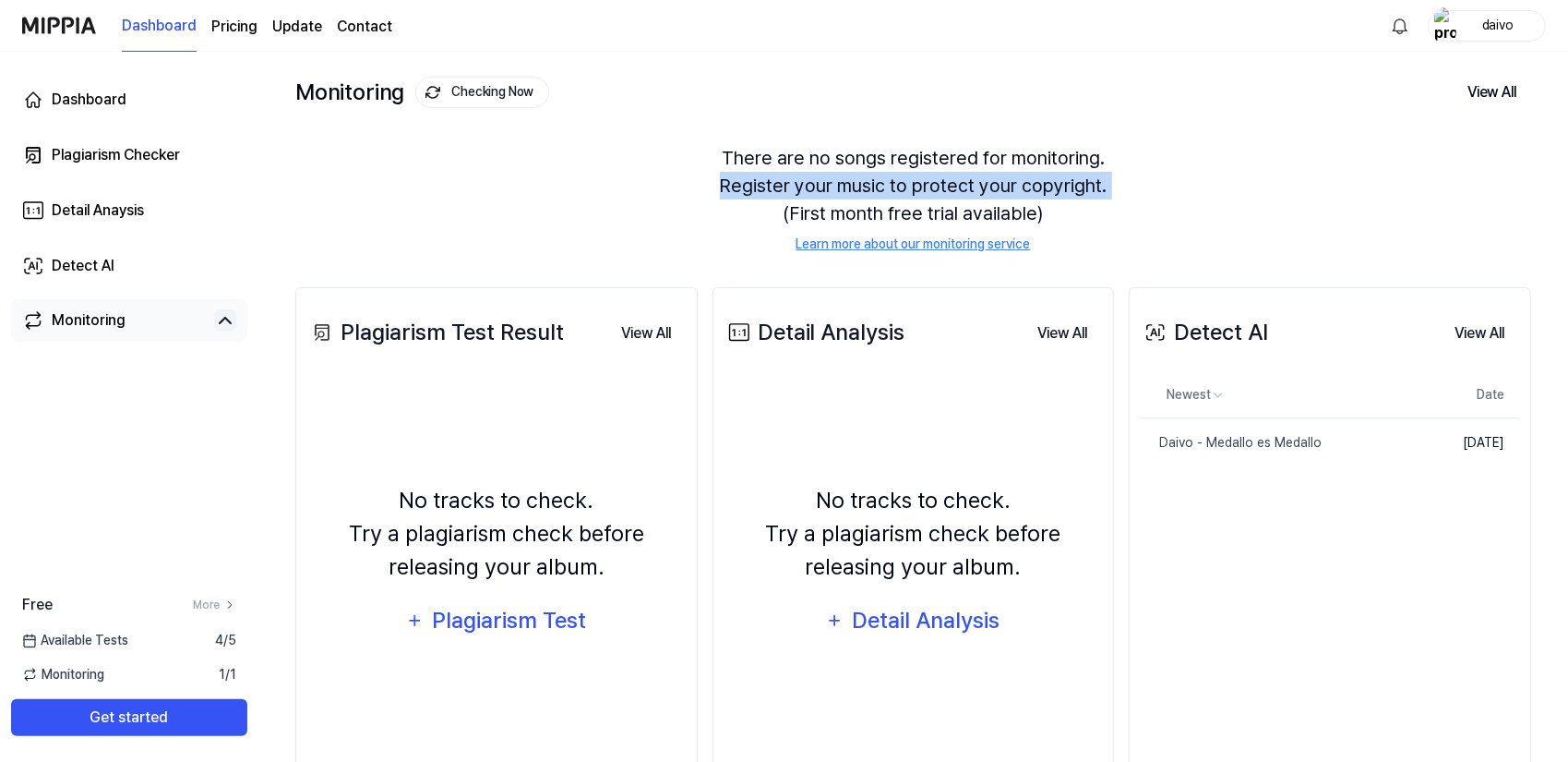
click at [976, 187] on div "There are no songs registered for monitoring. Register your music to protect yo…" at bounding box center [914, 200] width 1236 height 155
click at [980, 183] on div "There are no songs registered for monitoring. Register your music to protect yo…" at bounding box center [914, 200] width 1236 height 155
click at [995, 180] on div "There are no songs registered for monitoring. Register your music to protect yo…" at bounding box center [914, 200] width 1236 height 155
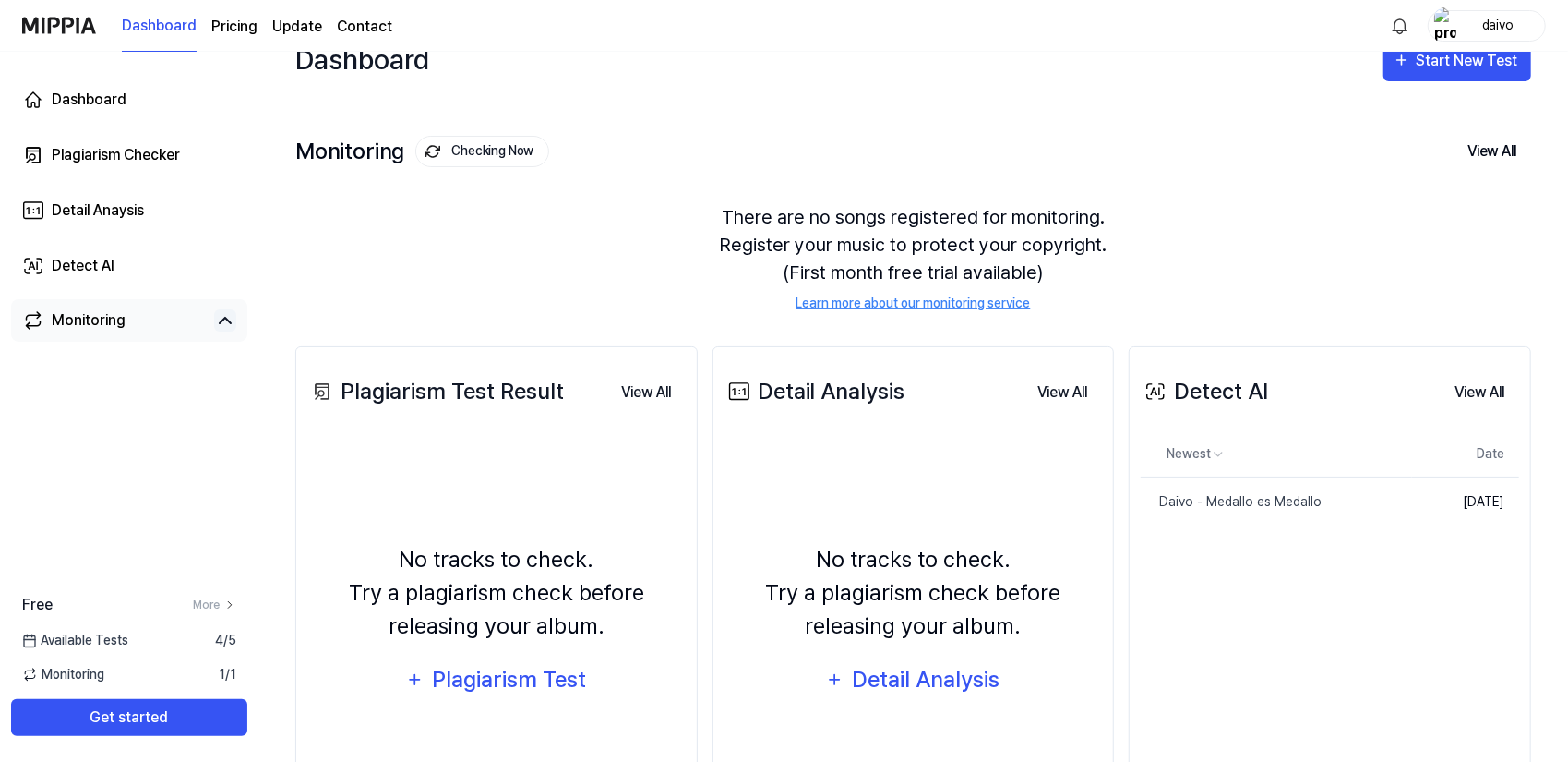
scroll to position [0, 0]
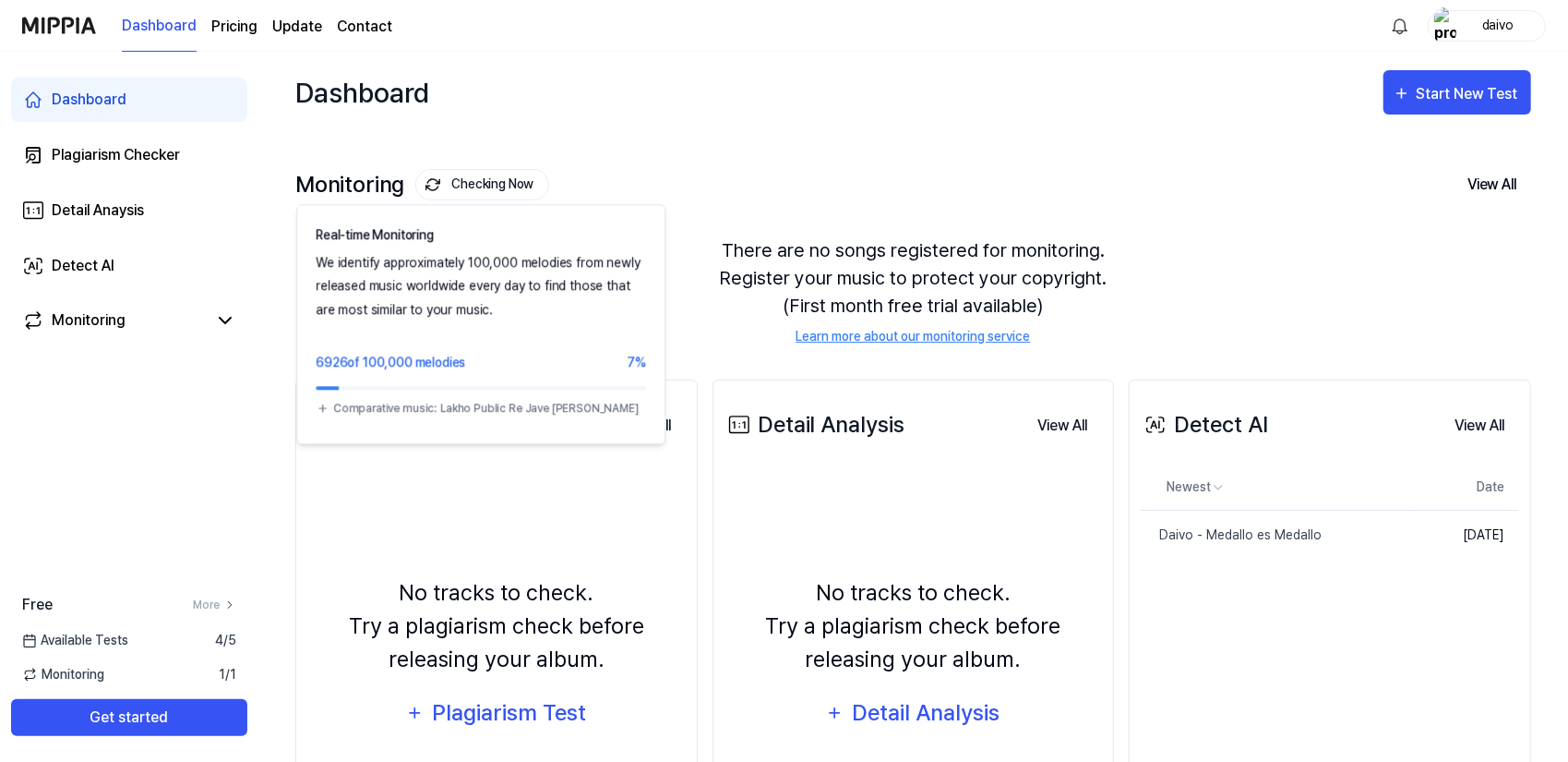
click at [491, 193] on button "Checking Now" at bounding box center [482, 185] width 134 height 31
